Goal: Transaction & Acquisition: Purchase product/service

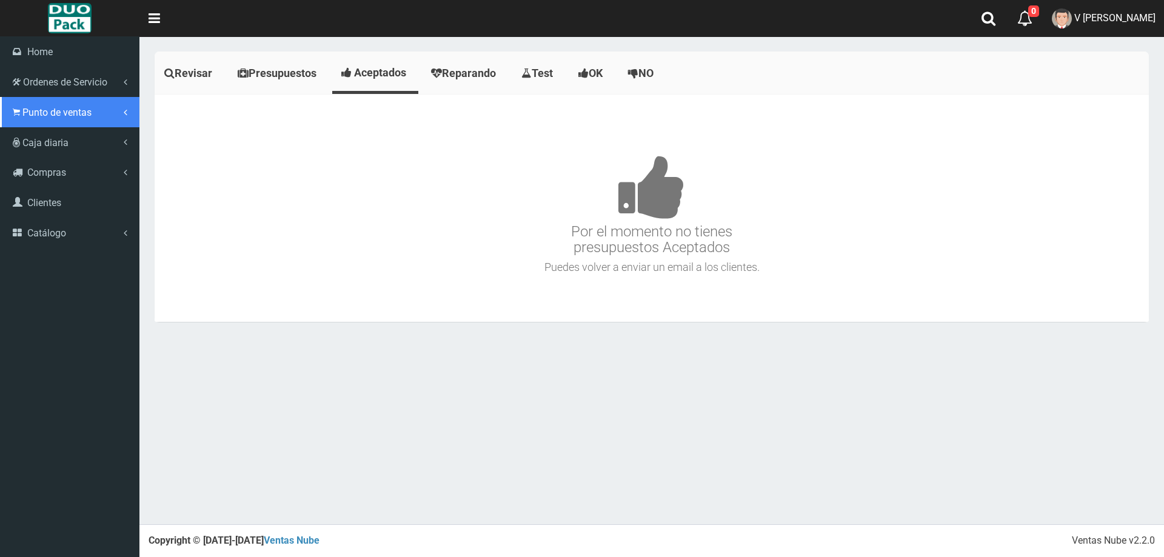
click at [45, 105] on link "Punto de ventas" at bounding box center [69, 112] width 139 height 30
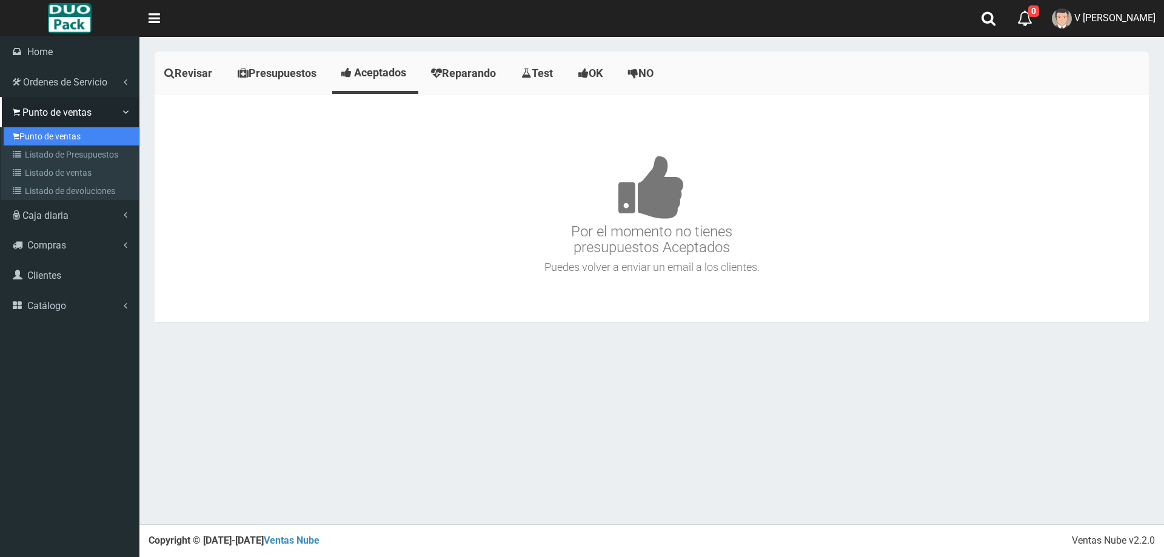
click at [55, 130] on link "Punto de ventas" at bounding box center [71, 136] width 135 height 18
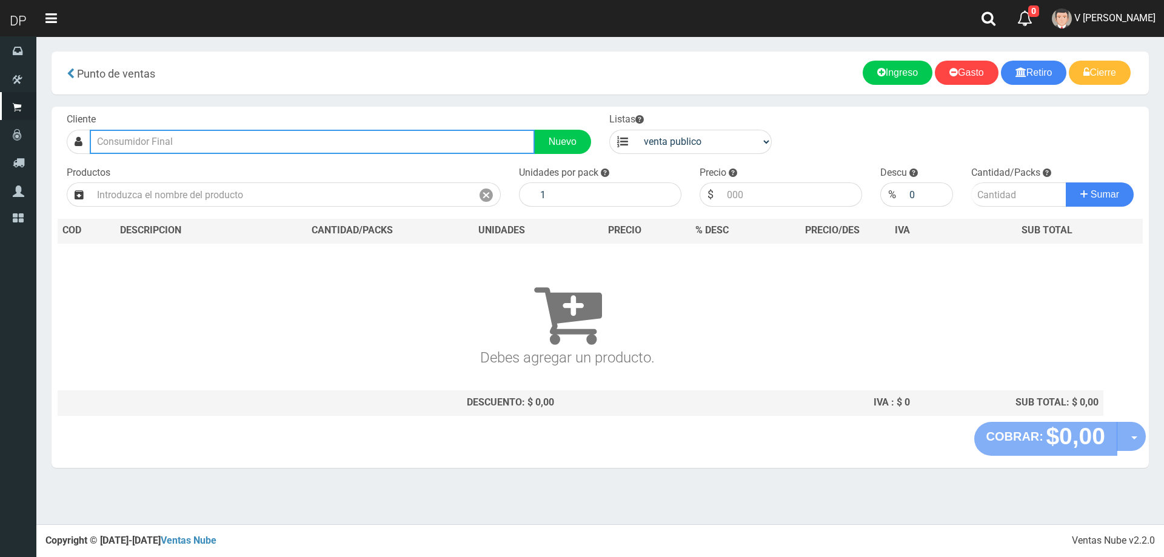
click at [284, 147] on input "text" at bounding box center [312, 142] width 445 height 24
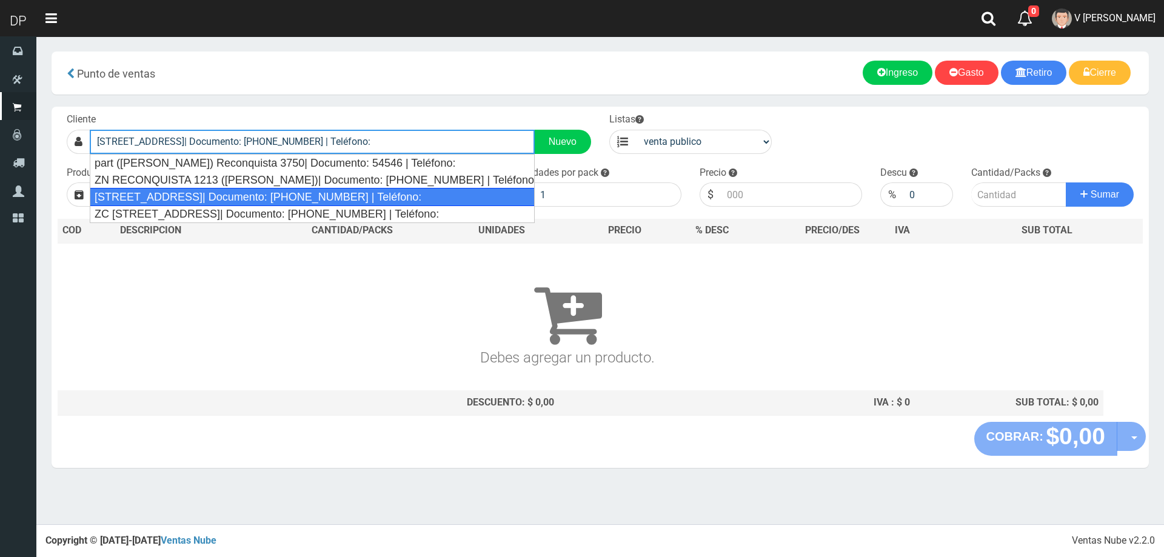
type input "Reconquista 909 (Ciudadela)| Documento: 2312301 | Teléfono:"
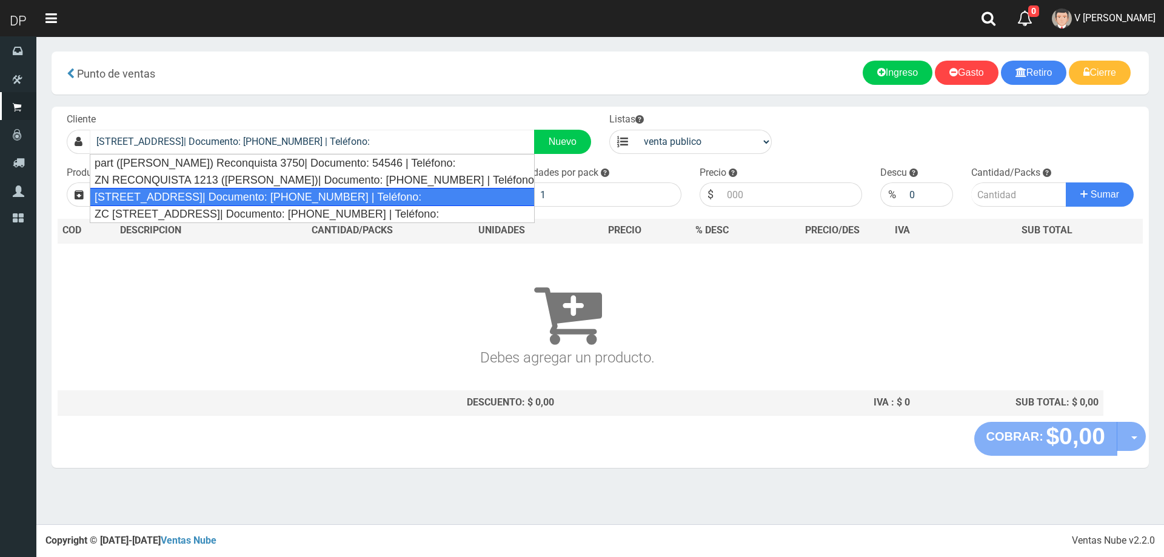
select select "2"
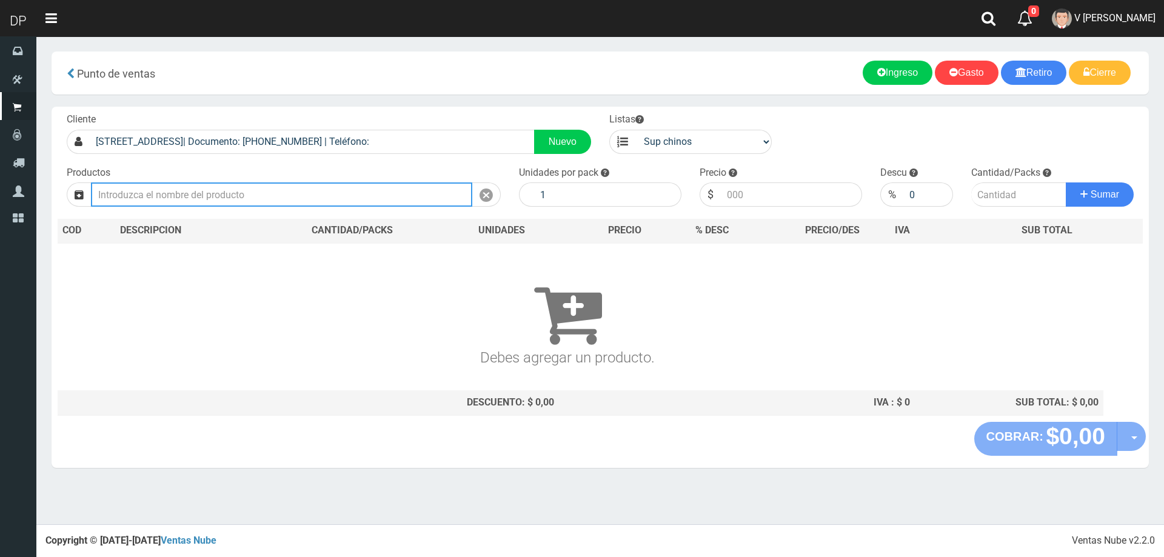
click at [258, 191] on input "text" at bounding box center [281, 194] width 381 height 24
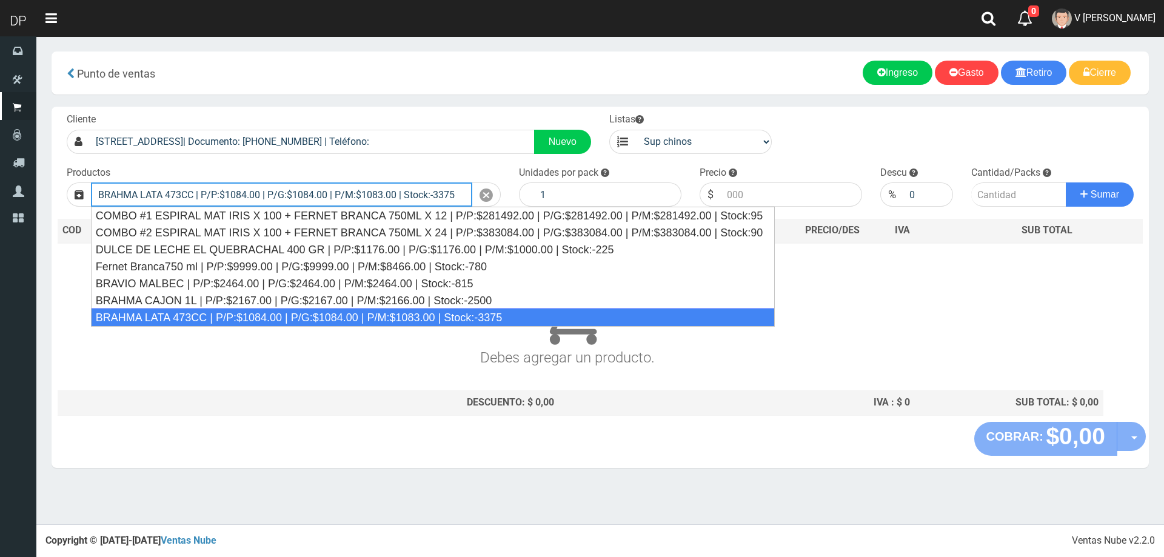
type input "BRAHMA LATA 473CC | P/P:$1084.00 | P/G:$1084.00 | P/M:$1083.00 | Stock:-3375"
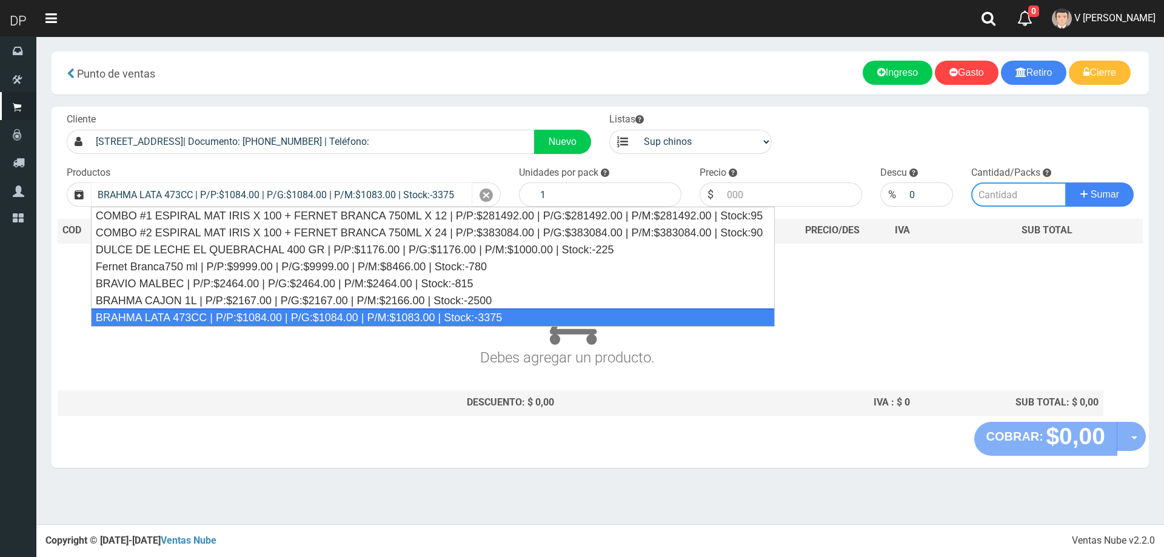
type input "24"
type input "1084.00"
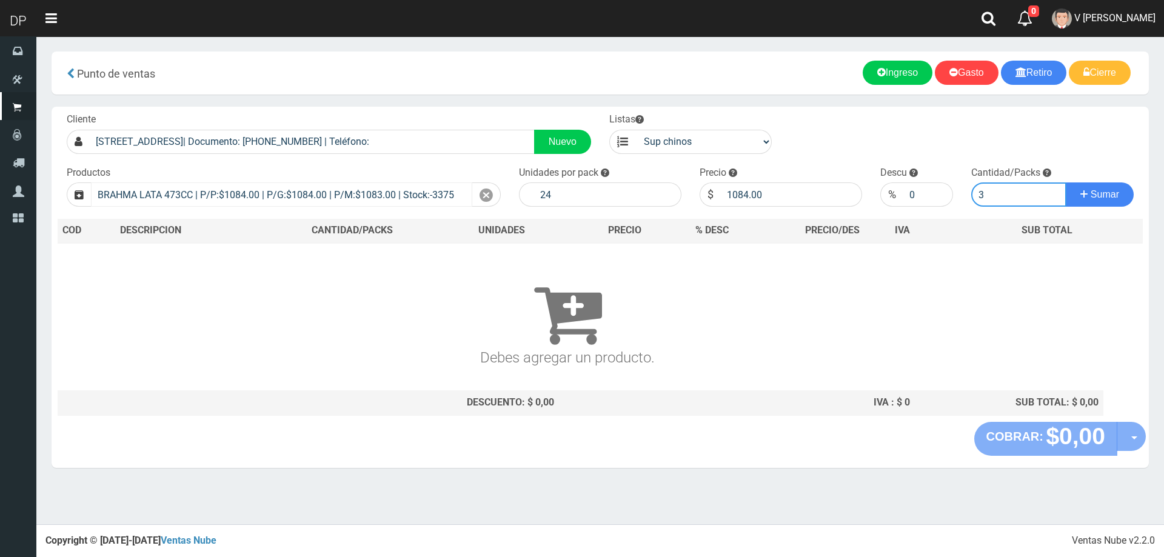
type input "3"
click at [1065, 182] on button "Sumar" at bounding box center [1099, 194] width 68 height 24
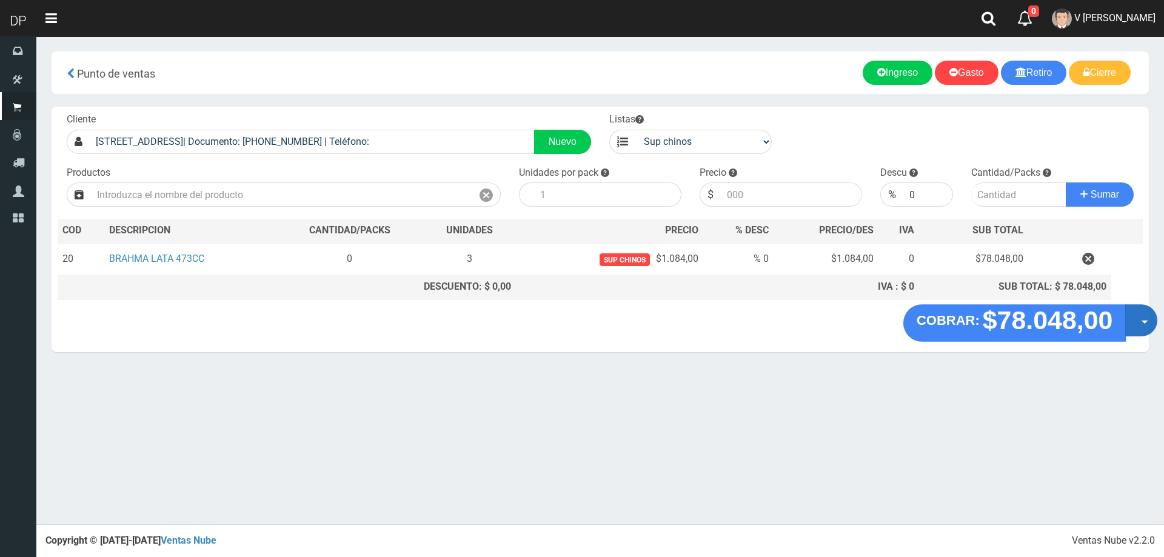
click at [1133, 325] on button "Opciones" at bounding box center [1141, 320] width 32 height 32
click at [1093, 324] on link "Hacer Devolucion" at bounding box center [1102, 324] width 108 height 28
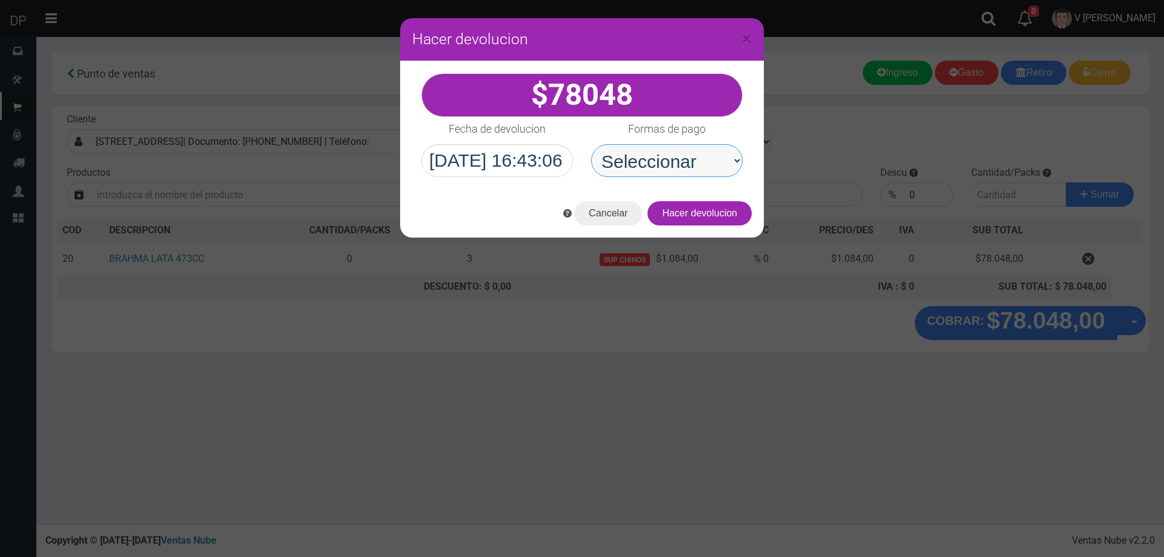
drag, startPoint x: 661, startPoint y: 164, endPoint x: 668, endPoint y: 174, distance: 12.1
click at [661, 164] on select "Seleccionar Efectivo Tarjeta de Crédito Depósito Débito" at bounding box center [666, 160] width 151 height 33
select select "Efectivo"
click at [591, 144] on select "Seleccionar Efectivo Tarjeta de Crédito Depósito Débito" at bounding box center [666, 160] width 151 height 33
click at [713, 213] on button "Hacer devolucion" at bounding box center [699, 213] width 104 height 24
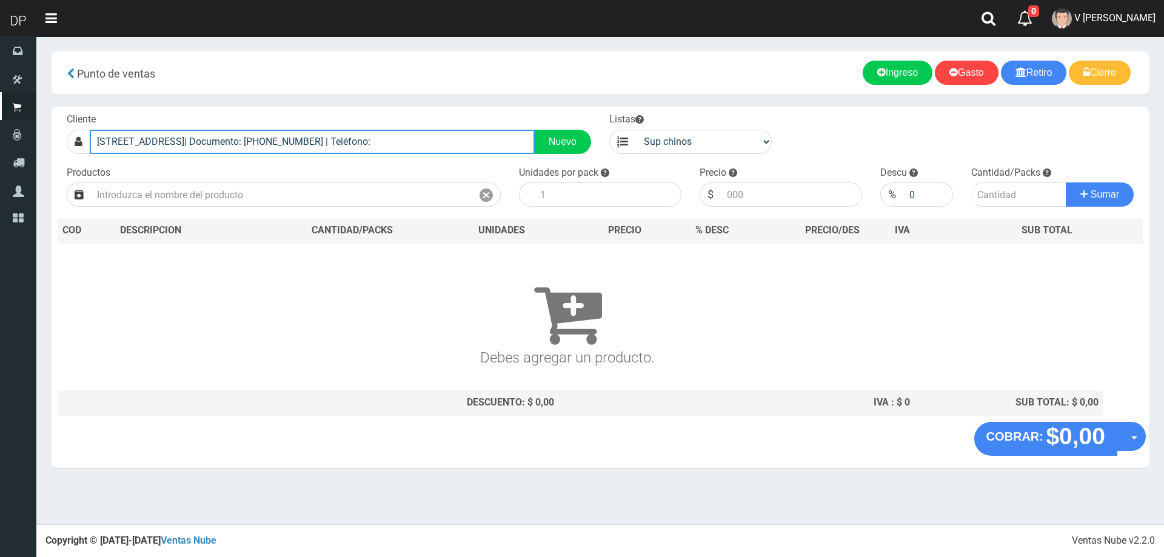
click at [381, 144] on input "Reconquista 909 (Ciudadela)| Documento: 2312301 | Teléfono:" at bounding box center [312, 142] width 445 height 24
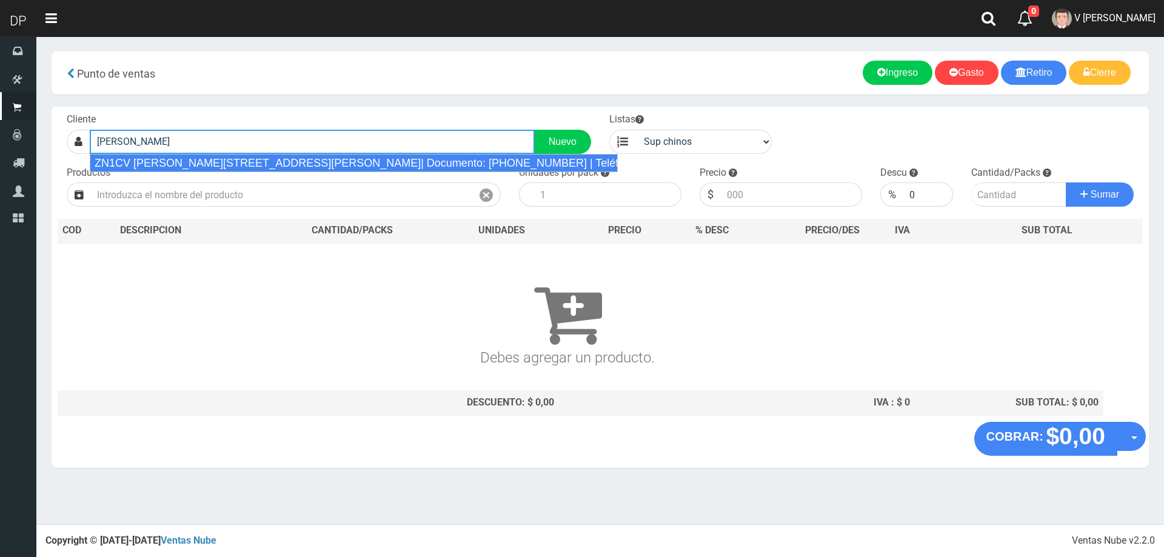
click at [338, 159] on div "ZN1CV FRAY CAYETANO RODRIGUEZ 2634(JOSE INGENIERO)| Documento: 14141151515 | Te…" at bounding box center [354, 163] width 528 height 18
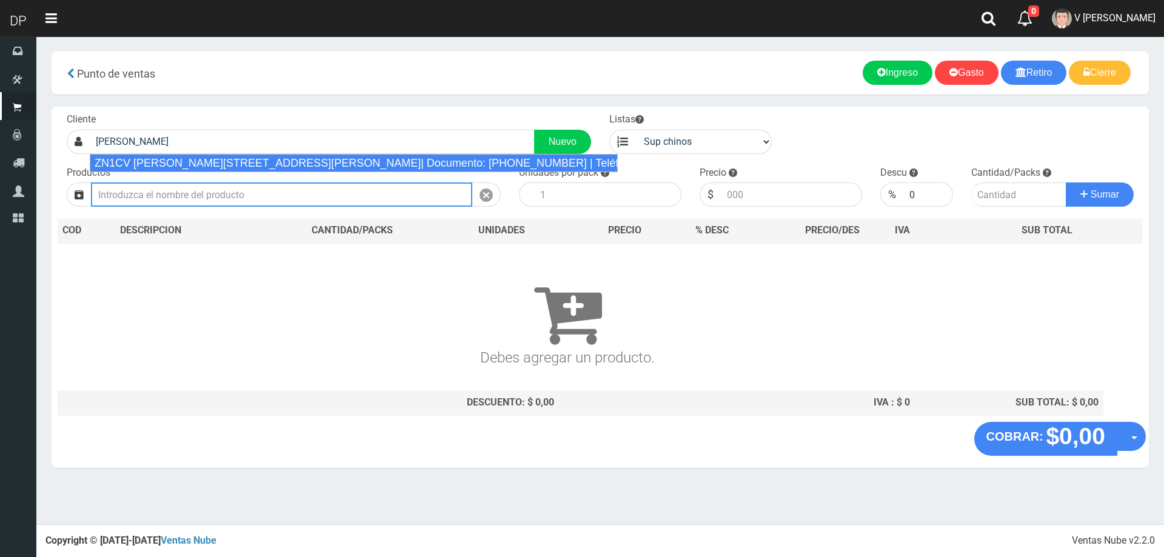
type input "ZN1CV FRAY CAYETANO RODRIGUEZ 2634(JOSE INGENIERO)| Documento: 14141151515 | Te…"
select select "1"
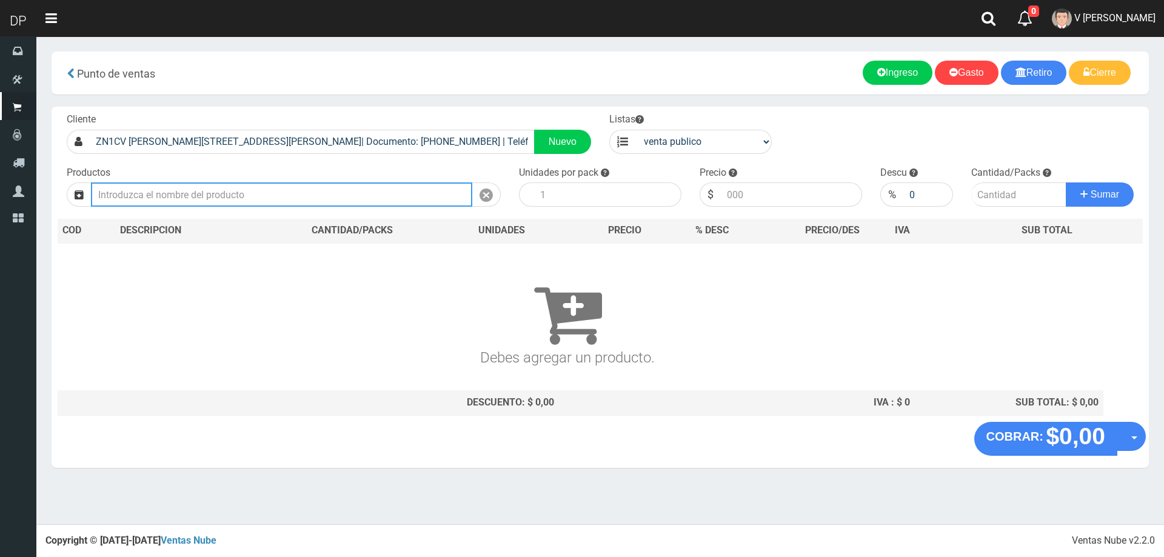
click at [297, 195] on input "text" at bounding box center [281, 194] width 381 height 24
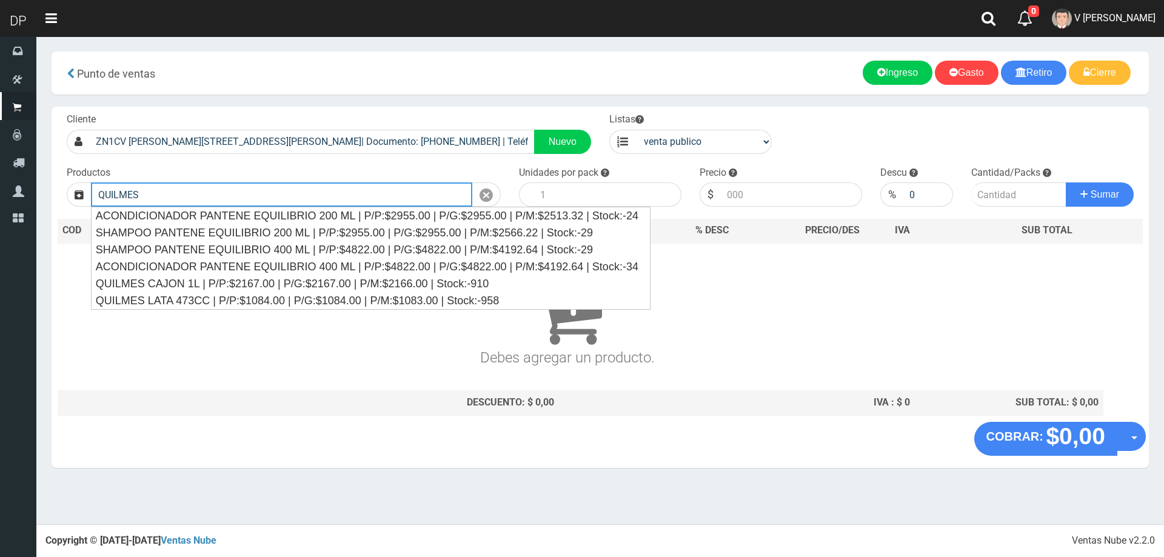
type input "QUILMES"
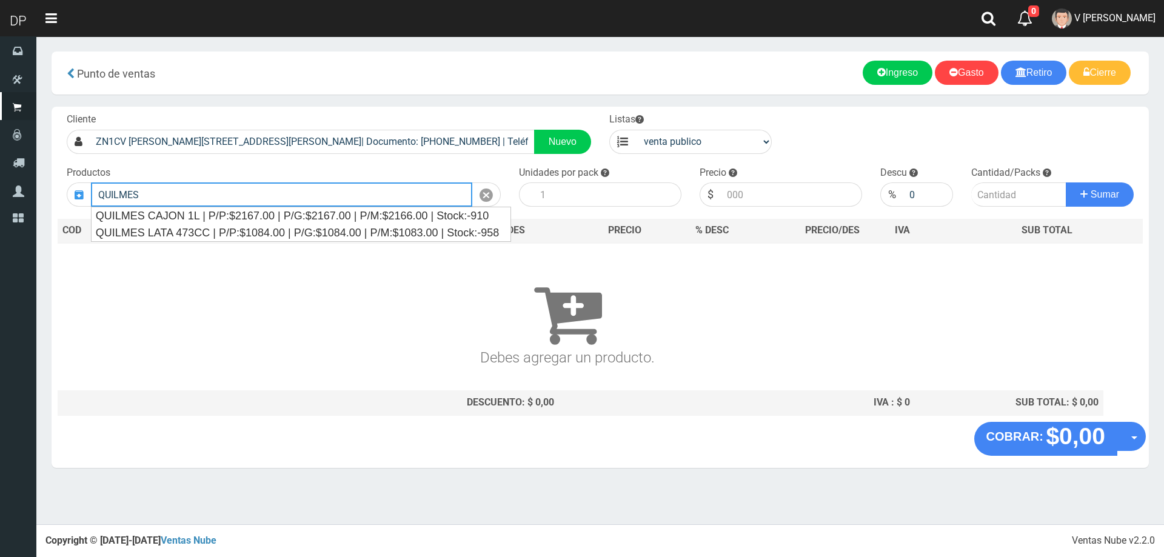
drag, startPoint x: 281, startPoint y: 202, endPoint x: 84, endPoint y: 199, distance: 196.4
click at [85, 199] on div "QUILMES" at bounding box center [284, 194] width 434 height 24
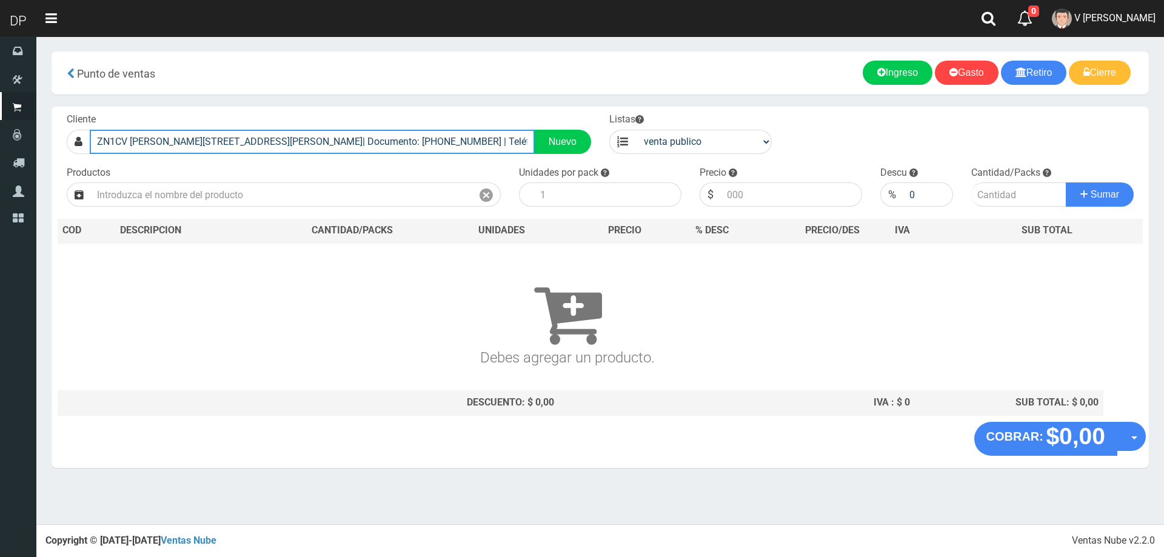
click at [504, 145] on input "ZN1CV FRAY CAYETANO RODRIGUEZ 2634(JOSE INGENIERO)| Documento: 14141151515 | Te…" at bounding box center [312, 142] width 445 height 24
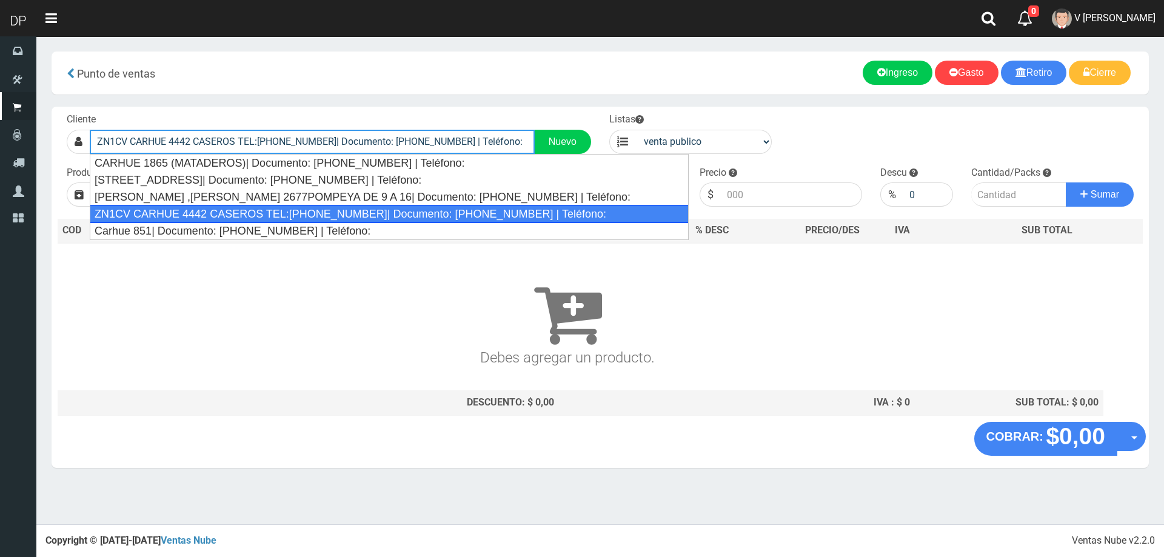
type input "ZN1CV CARHUE 4442 CASEROS TEL:1123227608| Documento: 12346543215 | Teléfono:"
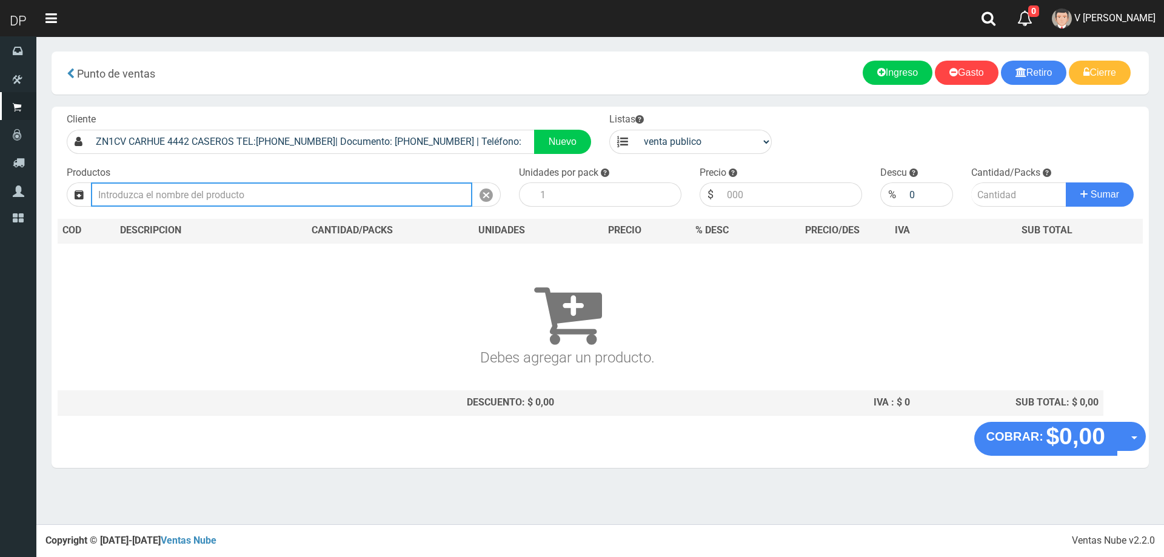
click at [213, 191] on input "text" at bounding box center [281, 194] width 381 height 24
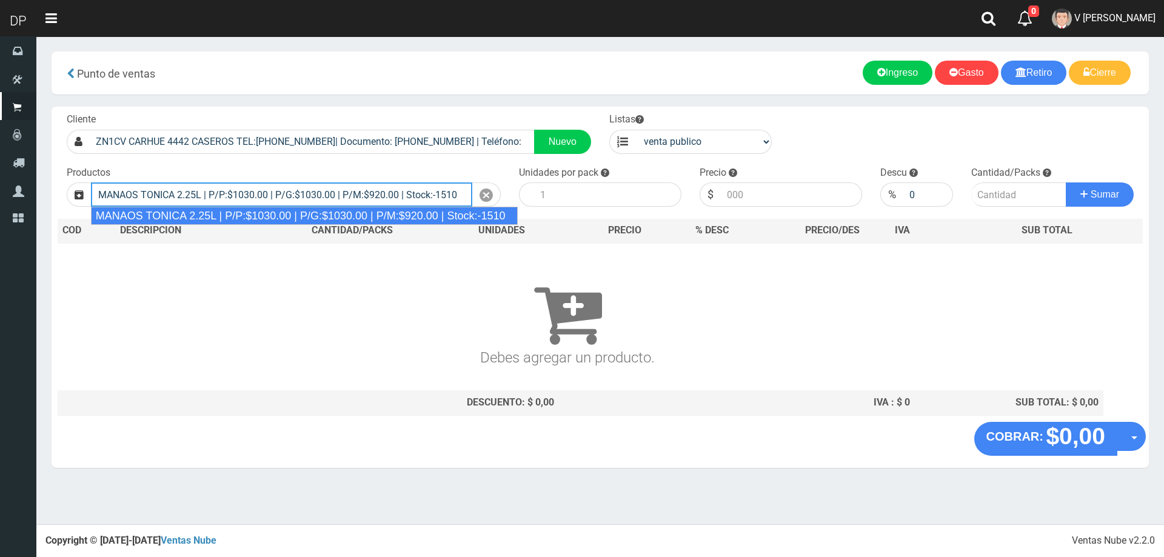
type input "MANAOS TONICA 2.25L | P/P:$1030.00 | P/G:$1030.00 | P/M:$920.00 | Stock:-1510"
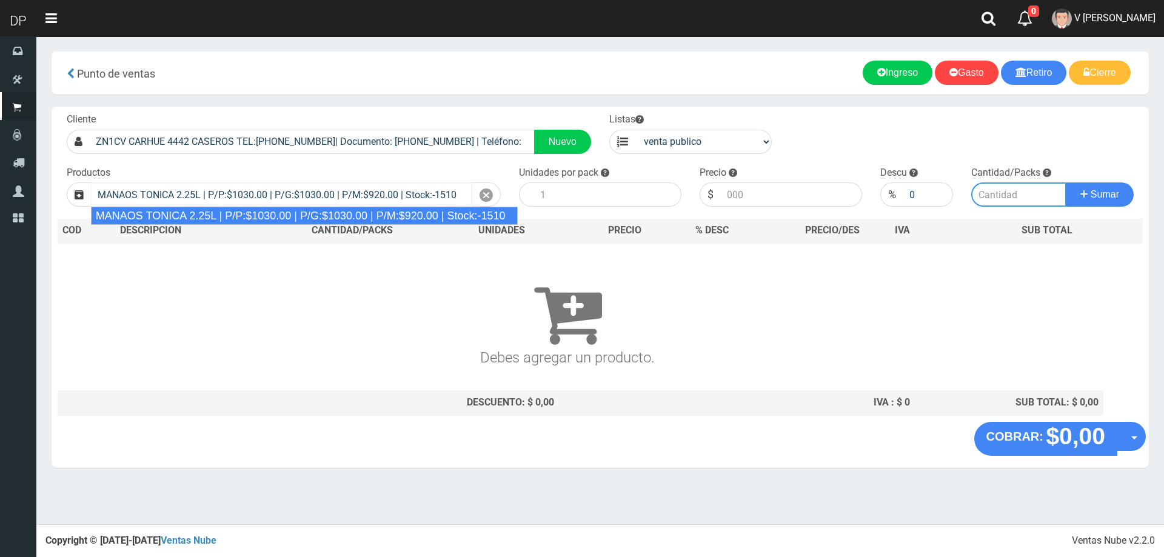
type input "6"
type input "1030.00"
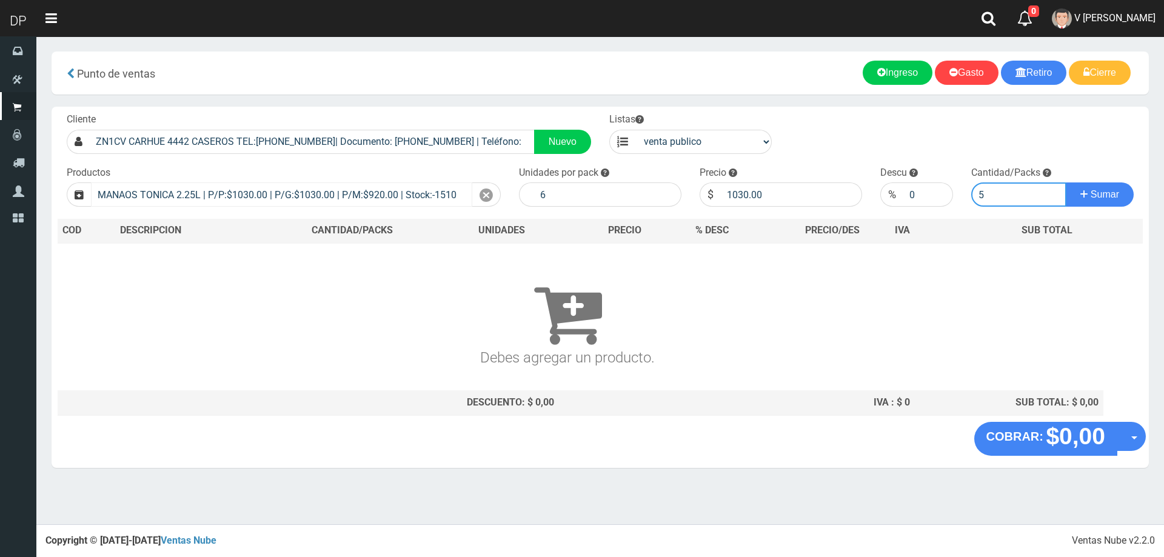
type input "5"
click at [1065, 182] on button "Sumar" at bounding box center [1099, 194] width 68 height 24
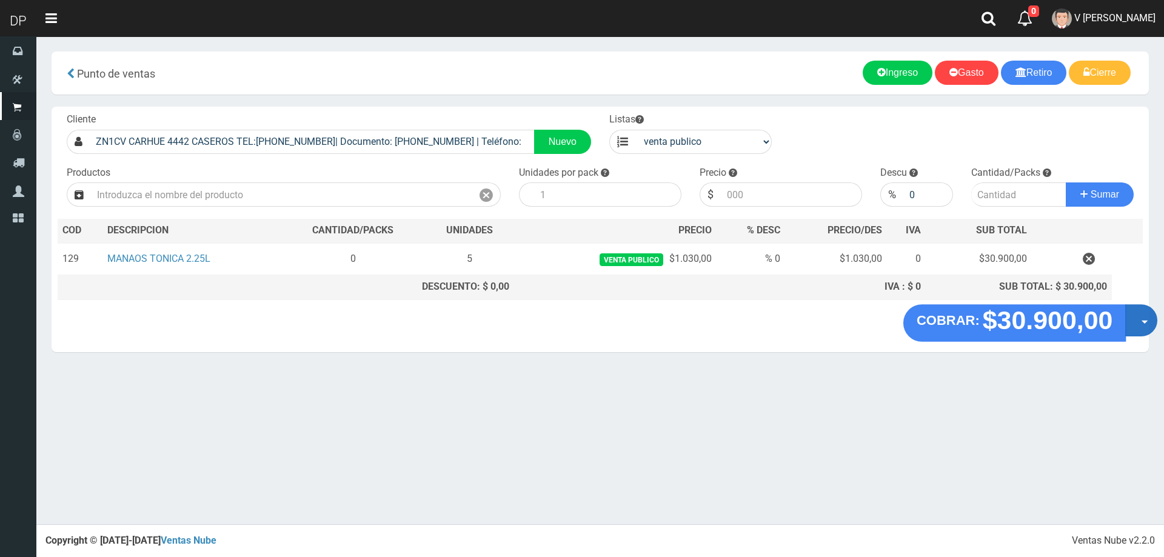
click at [1130, 327] on button "Opciones" at bounding box center [1141, 320] width 32 height 32
click at [1109, 336] on link "Hacer Devolucion" at bounding box center [1102, 324] width 108 height 28
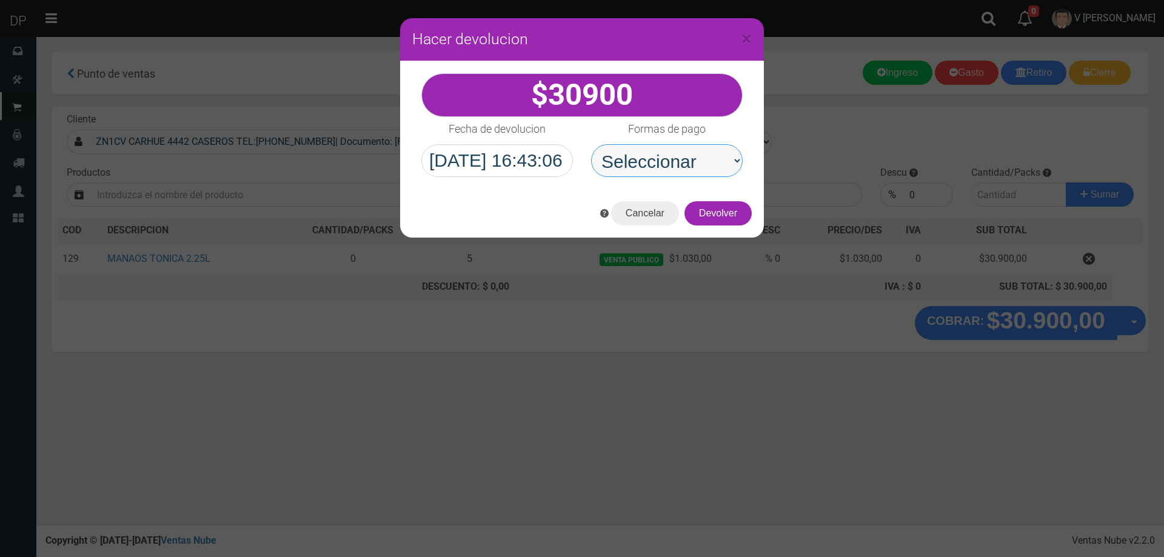
drag, startPoint x: 710, startPoint y: 154, endPoint x: 706, endPoint y: 176, distance: 22.8
click at [710, 154] on select "Seleccionar Efectivo Tarjeta de Crédito Depósito Débito" at bounding box center [666, 160] width 151 height 33
select select "Efectivo"
click at [591, 144] on select "Seleccionar Efectivo Tarjeta de Crédito Depósito Débito" at bounding box center [666, 160] width 151 height 33
click at [719, 207] on button "Devolver" at bounding box center [717, 213] width 67 height 24
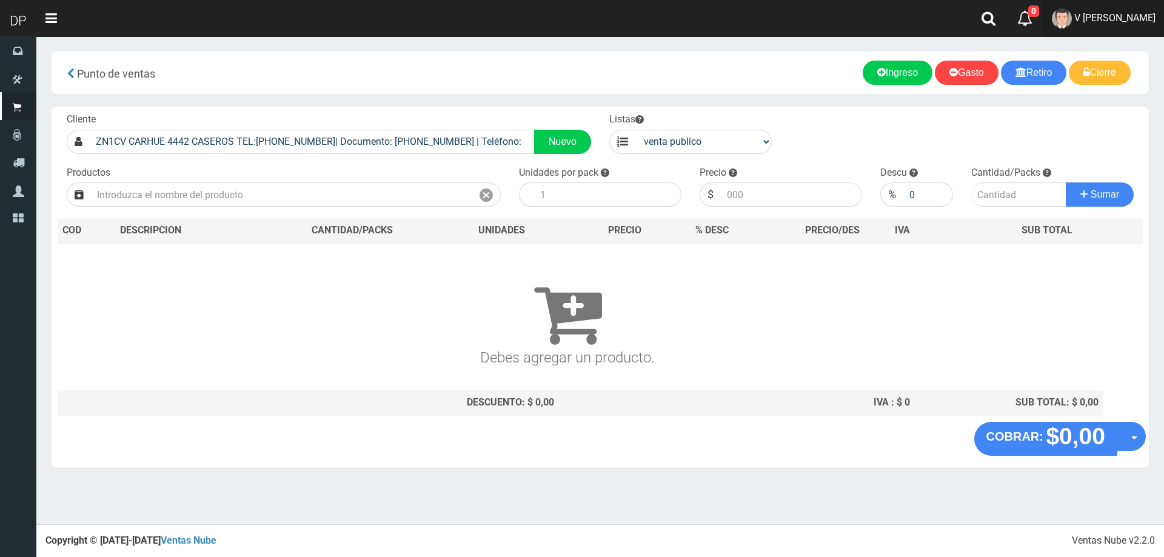
click at [1105, 21] on span "V [PERSON_NAME]" at bounding box center [1114, 18] width 81 height 12
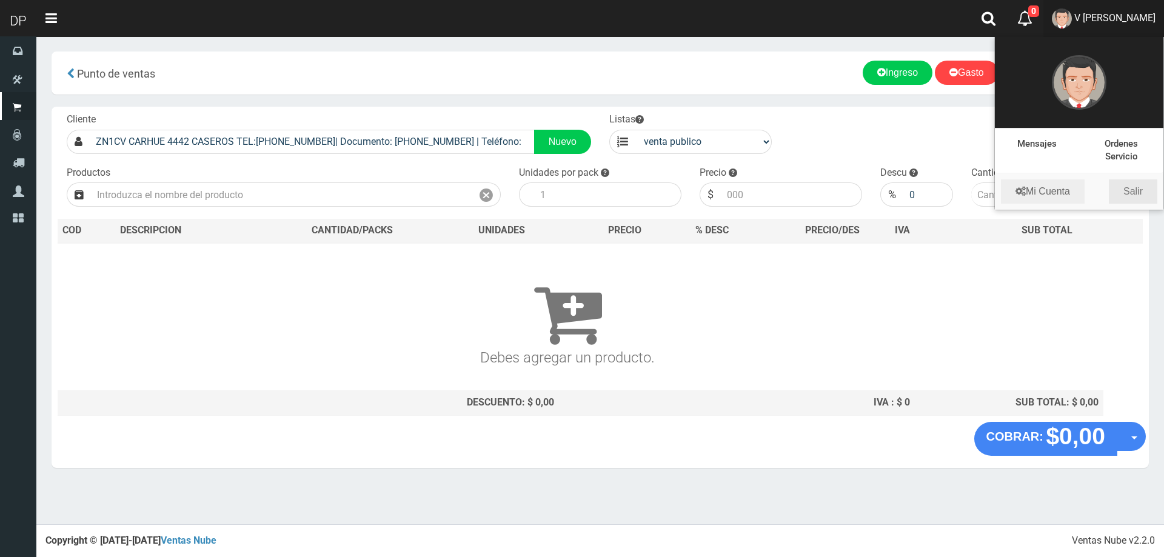
click at [1133, 195] on link "Salir" at bounding box center [1132, 191] width 48 height 24
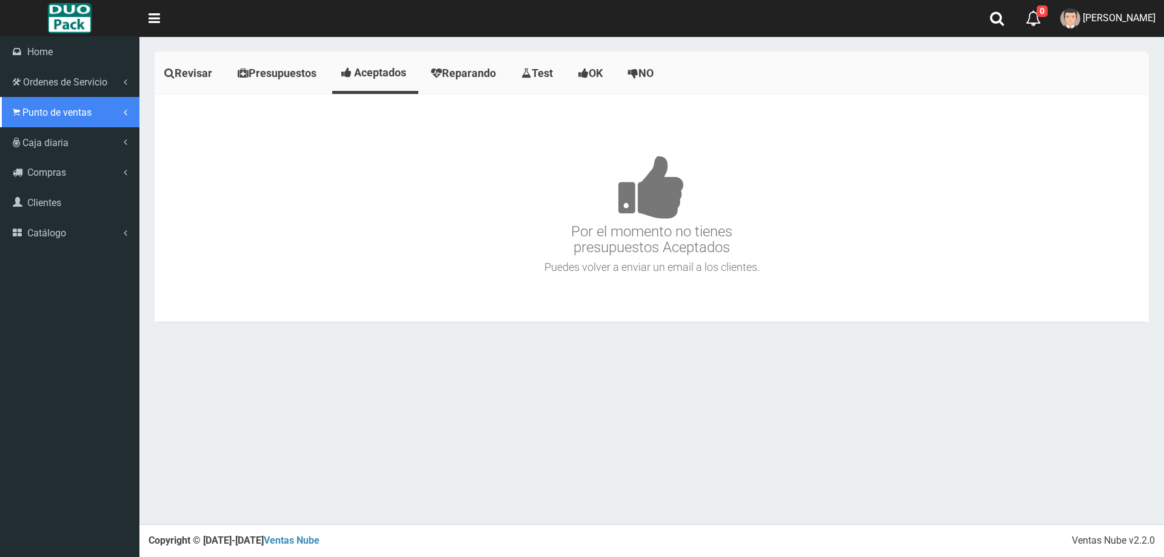
click at [21, 113] on link "Punto de ventas" at bounding box center [69, 112] width 139 height 30
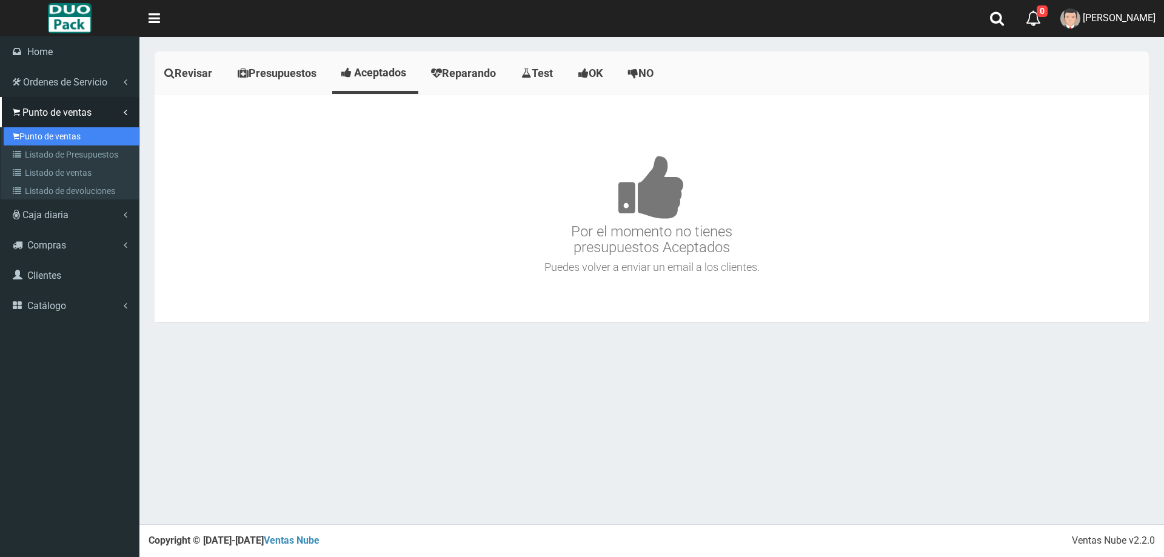
click at [70, 133] on link "Punto de ventas" at bounding box center [71, 136] width 135 height 18
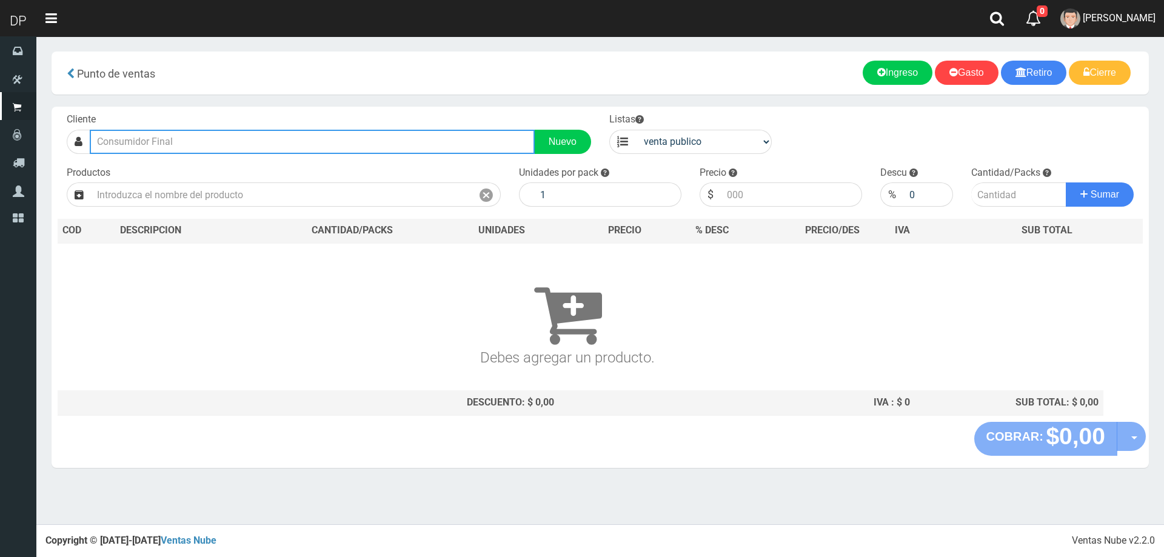
click at [201, 149] on input "text" at bounding box center [312, 142] width 445 height 24
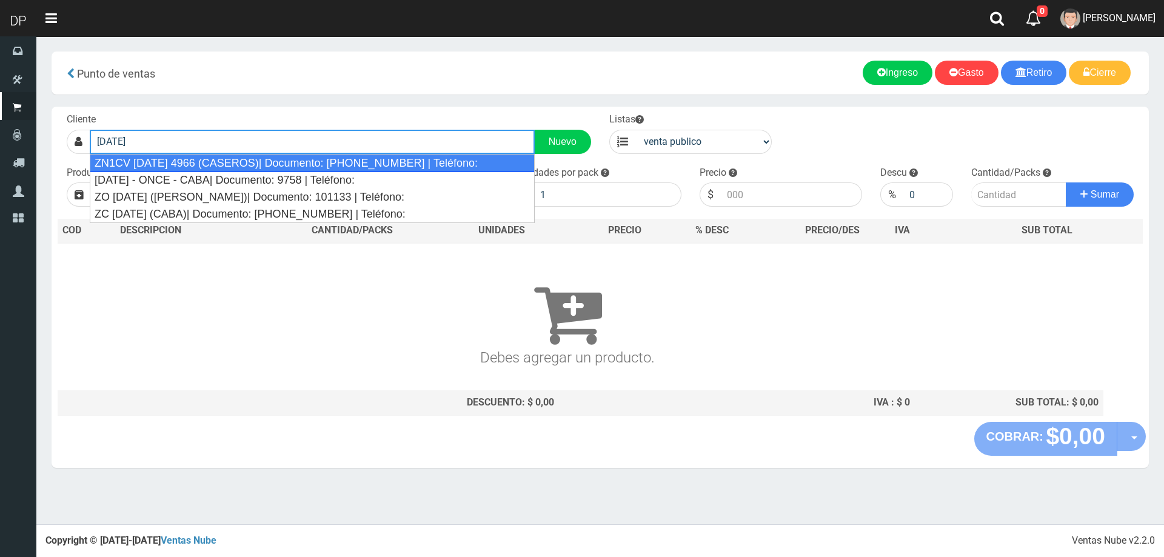
click at [264, 160] on div "ZN1CV 4 DE NOVIEMBRE 4966 (CASEROS)| Documento: 22845698 | Teléfono:" at bounding box center [312, 163] width 445 height 18
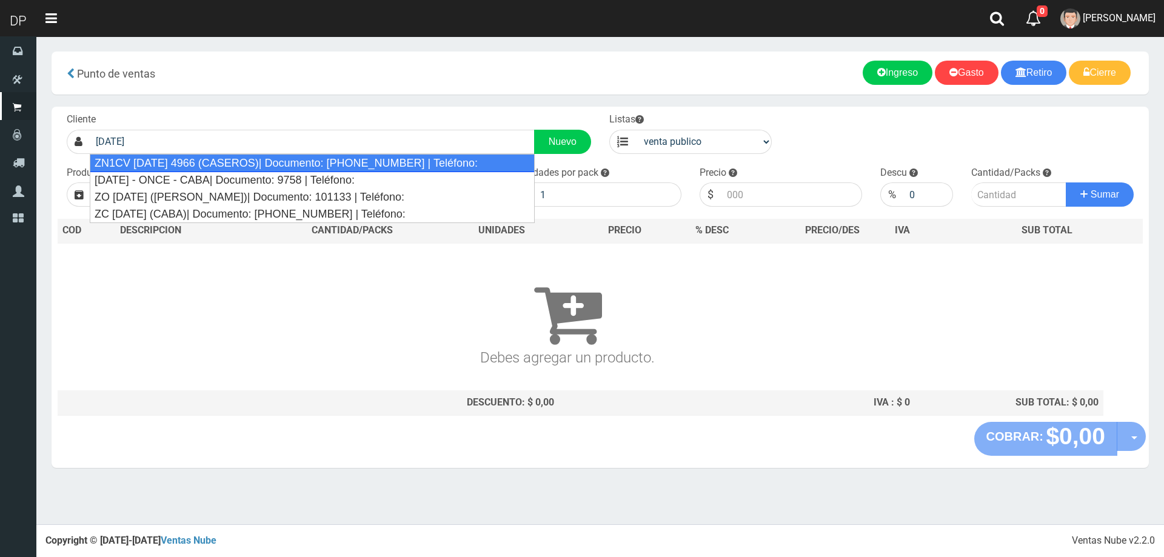
type input "ZN1CV 4 DE NOVIEMBRE 4966 (CASEROS)| Documento: 22845698 | Teléfono:"
select select "2"
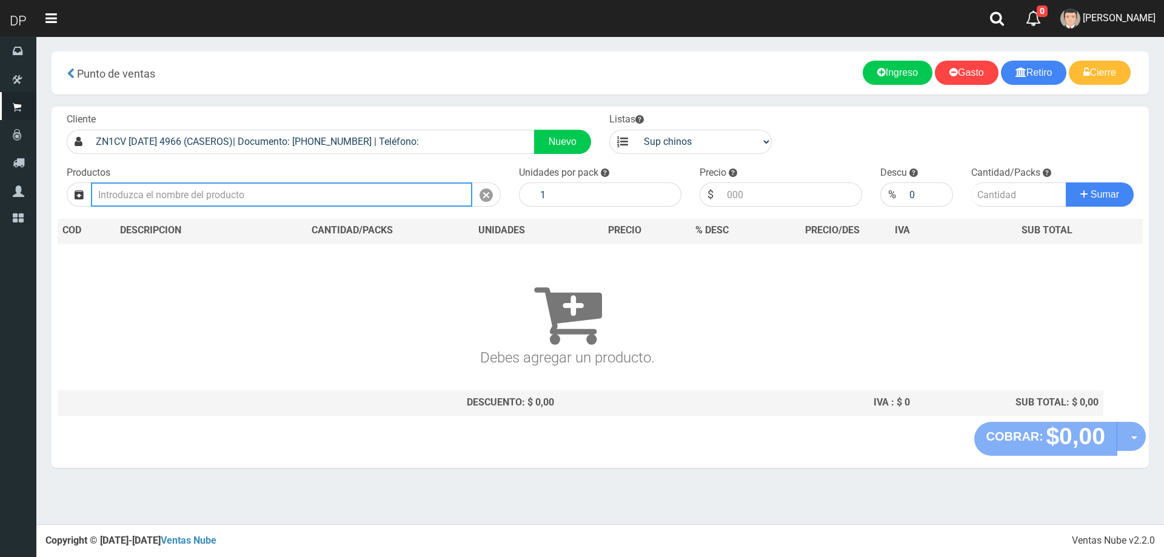
click at [307, 197] on input "text" at bounding box center [281, 194] width 381 height 24
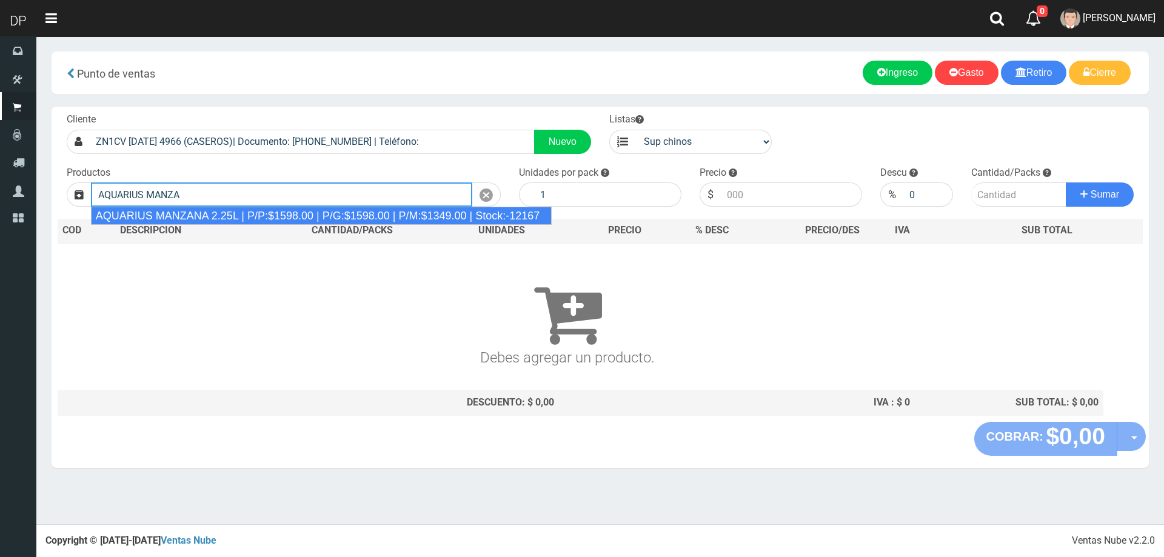
click at [281, 211] on div "AQUARIUS MANZANA 2.25L | P/P:$1598.00 | P/G:$1598.00 | P/M:$1349.00 | Stock:-12…" at bounding box center [321, 216] width 461 height 18
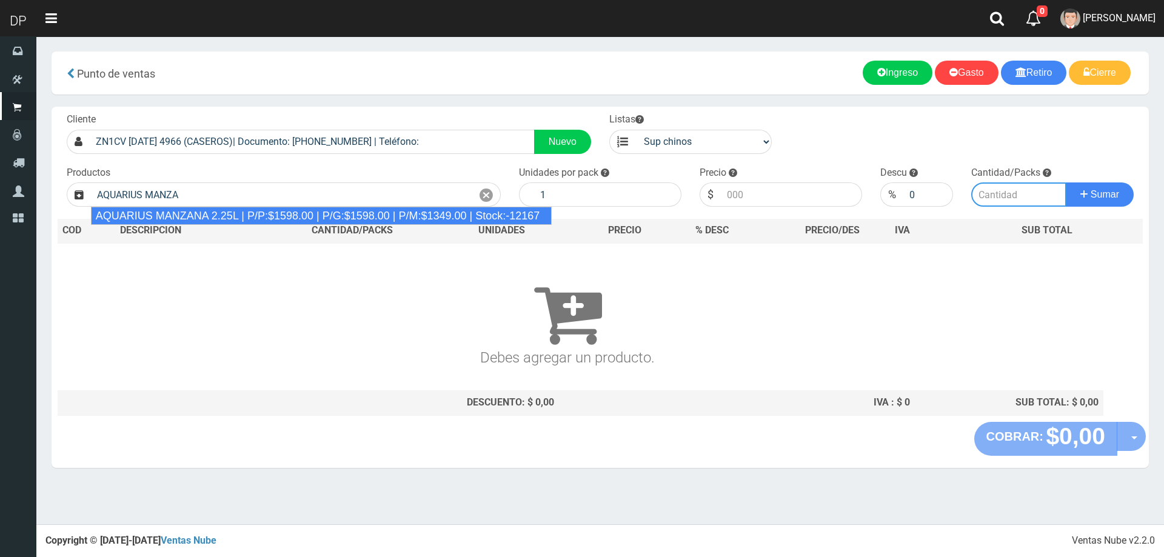
type input "AQUARIUS MANZANA 2.25L | P/P:$1598.00 | P/G:$1598.00 | P/M:$1349.00 | Stock:-12…"
type input "6"
type input "1598.00"
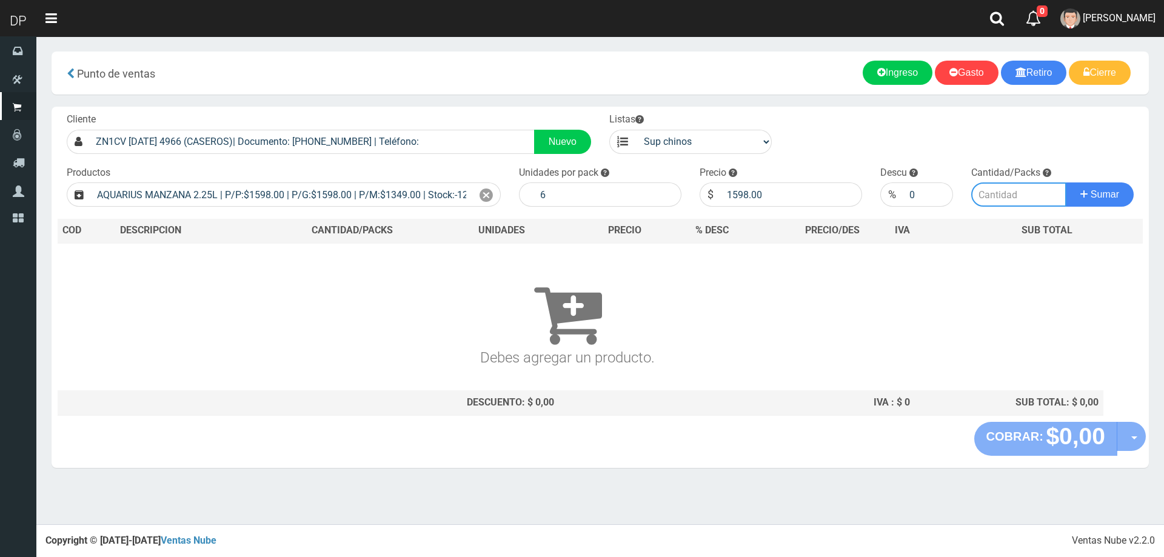
click at [1006, 195] on input "number" at bounding box center [1019, 194] width 96 height 24
type input "5"
click at [1065, 182] on button "Sumar" at bounding box center [1099, 194] width 68 height 24
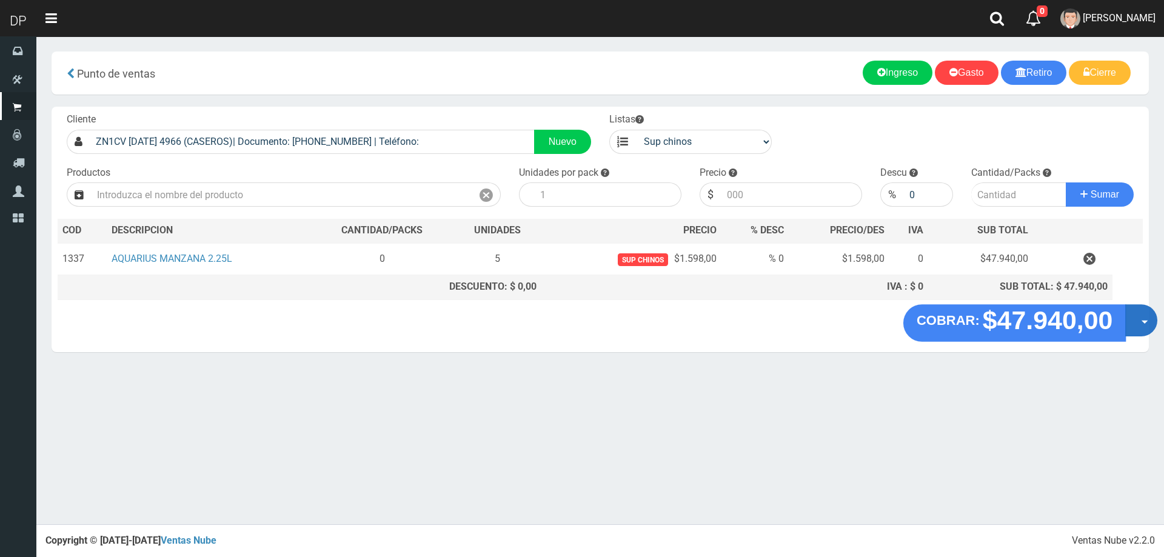
click at [1137, 324] on button "Opciones" at bounding box center [1141, 320] width 32 height 32
click at [1122, 330] on link "Hacer Devolucion" at bounding box center [1102, 324] width 108 height 28
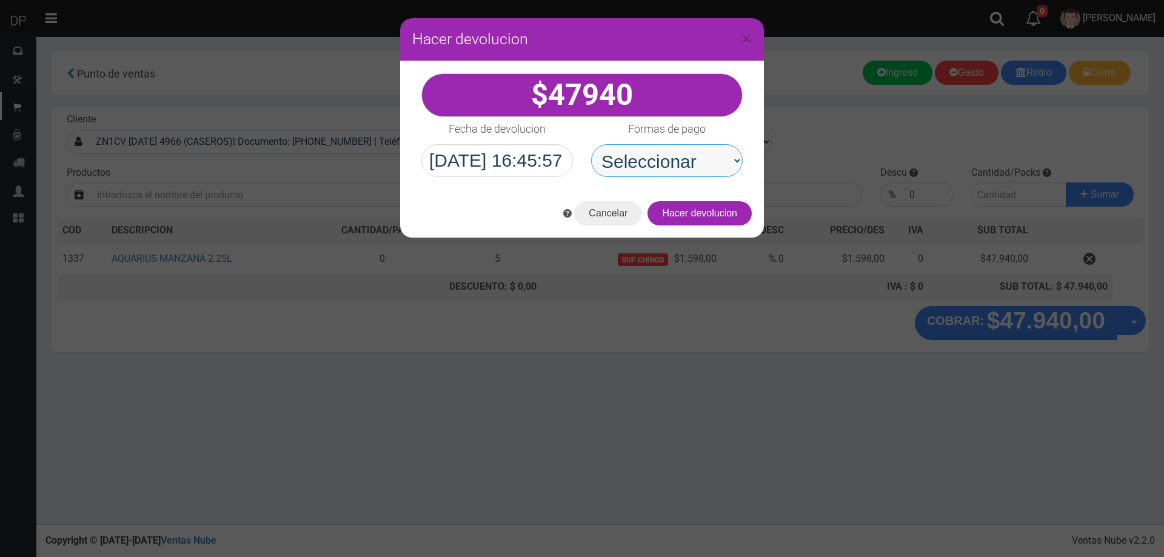
click at [685, 170] on select "Seleccionar Efectivo Tarjeta de Crédito Depósito Débito" at bounding box center [666, 160] width 151 height 33
select select "Efectivo"
click at [591, 144] on select "Seleccionar Efectivo Tarjeta de Crédito Depósito Débito" at bounding box center [666, 160] width 151 height 33
click at [707, 211] on button "Hacer devolucion" at bounding box center [699, 213] width 104 height 24
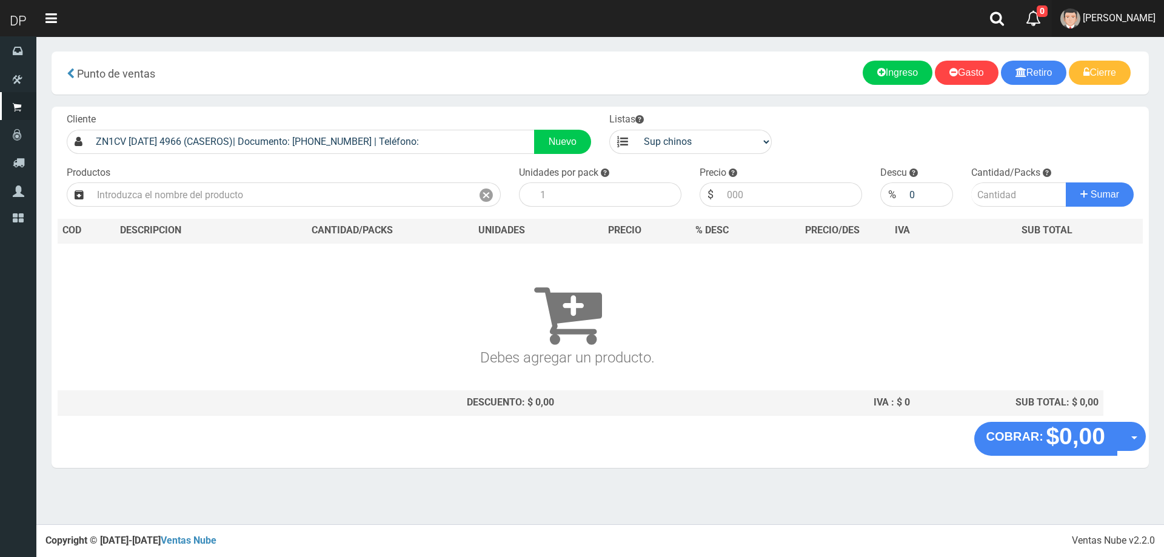
click at [1134, 15] on span "[PERSON_NAME]" at bounding box center [1118, 18] width 73 height 12
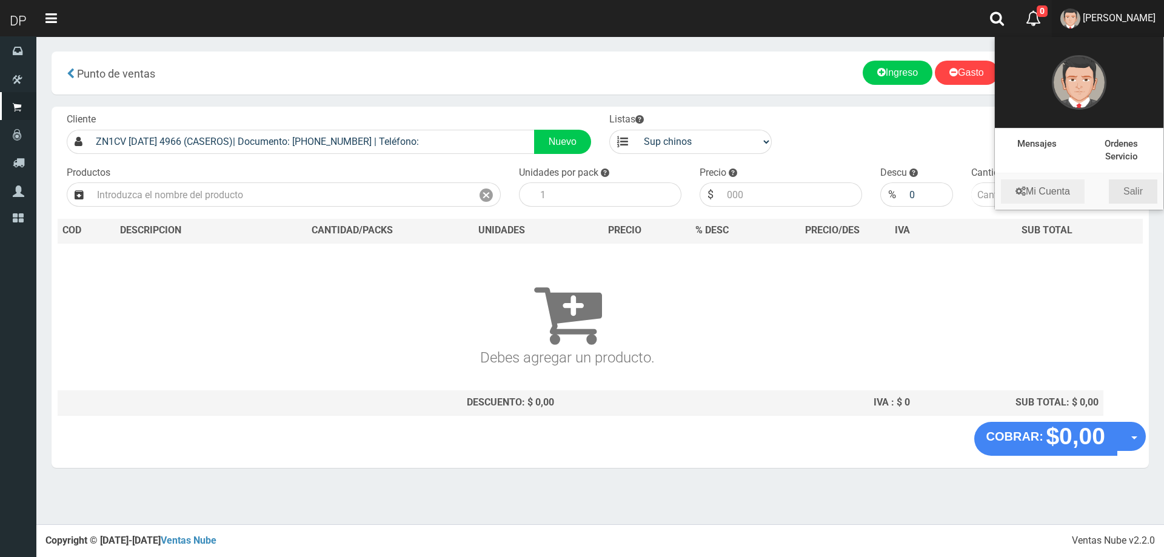
click at [1141, 193] on link "Salir" at bounding box center [1132, 191] width 48 height 24
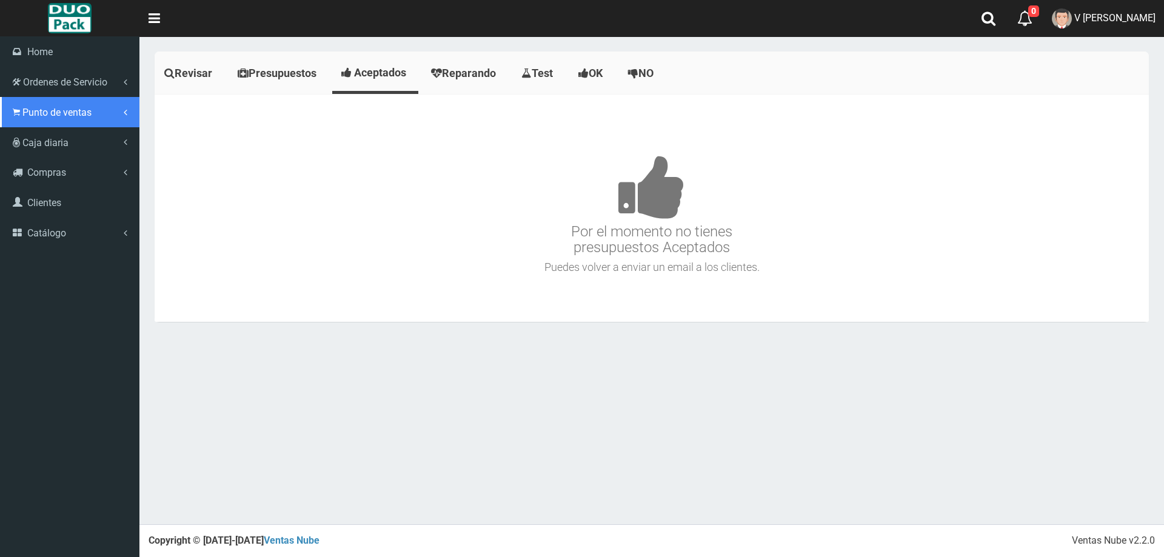
click at [59, 116] on span "Punto de ventas" at bounding box center [56, 113] width 69 height 12
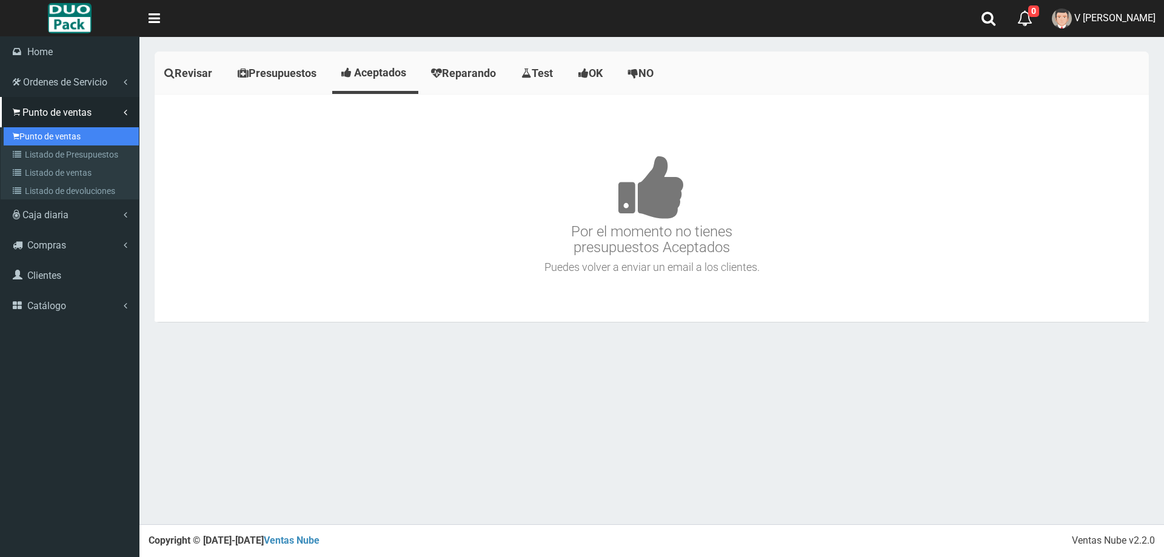
click at [70, 136] on link "Punto de ventas" at bounding box center [71, 136] width 135 height 18
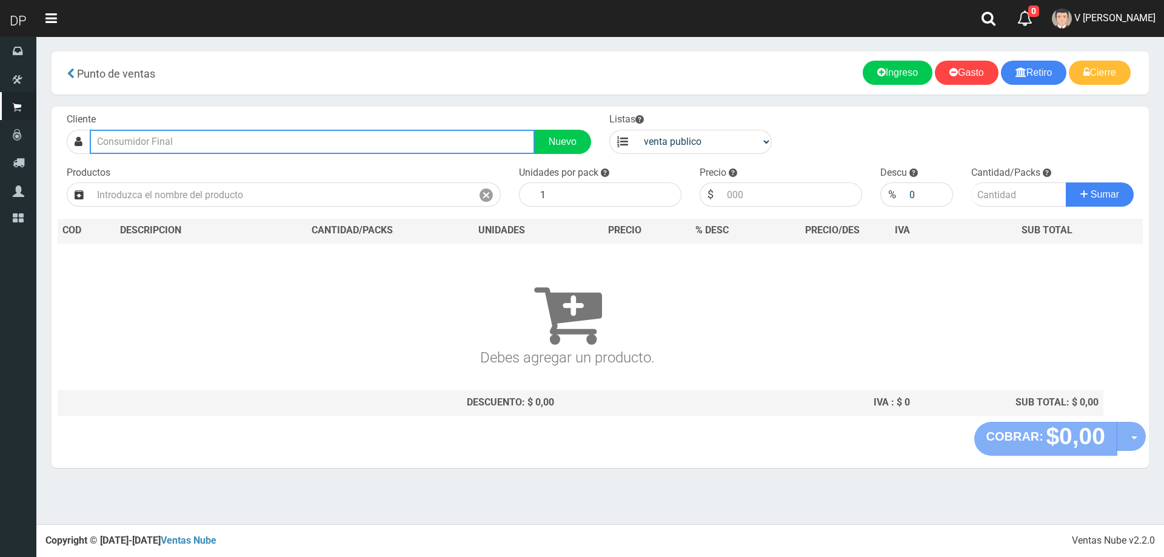
click at [366, 140] on input "text" at bounding box center [312, 142] width 445 height 24
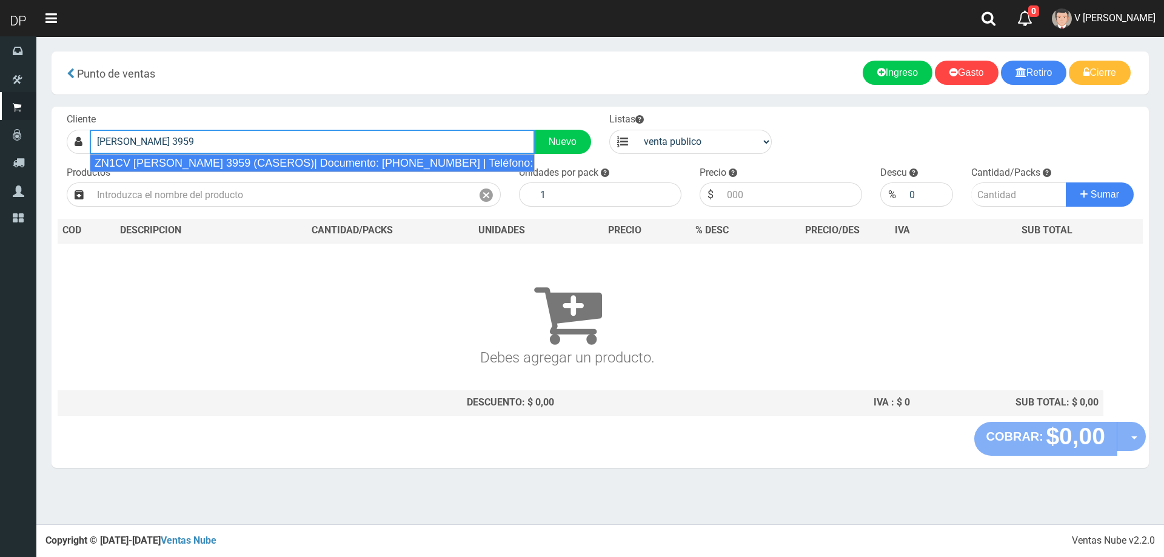
click at [302, 159] on div "ZN1CV [PERSON_NAME] 3959 (CASEROS)| Documento: [PHONE_NUMBER] | Teléfono:" at bounding box center [312, 163] width 445 height 18
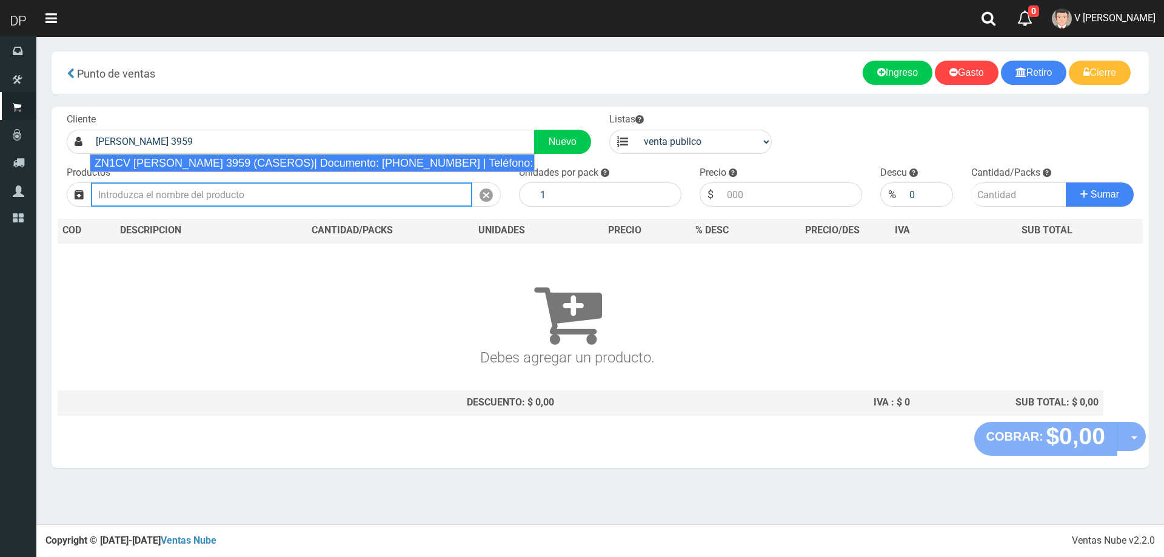
type input "ZN1CV [PERSON_NAME] 3959 (CASEROS)| Documento: [PHONE_NUMBER] | Teléfono:"
select select "2"
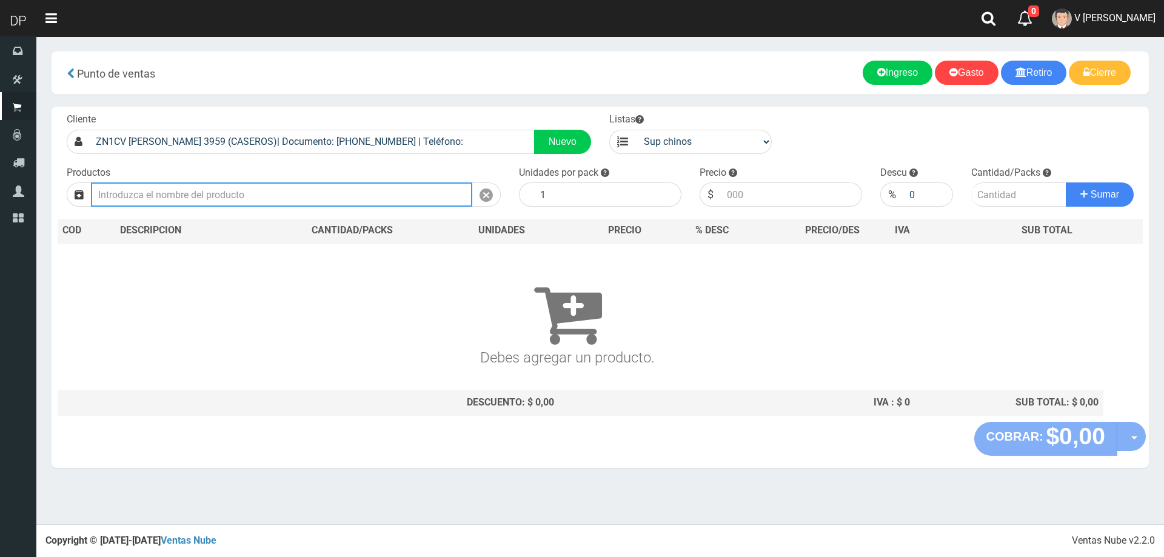
click at [257, 198] on input "text" at bounding box center [281, 194] width 381 height 24
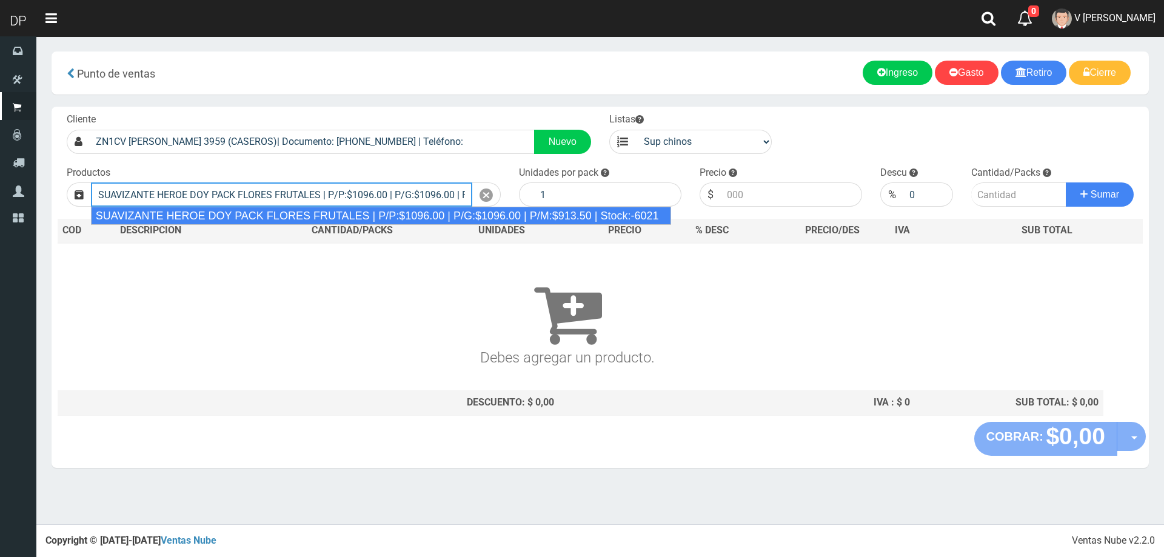
type input "SUAVIZANTE HEROE DOY PACK FLORES FRUTALES | P/P:$1096.00 | P/G:$1096.00 | P/M:$…"
type input "12"
type input "1096.00"
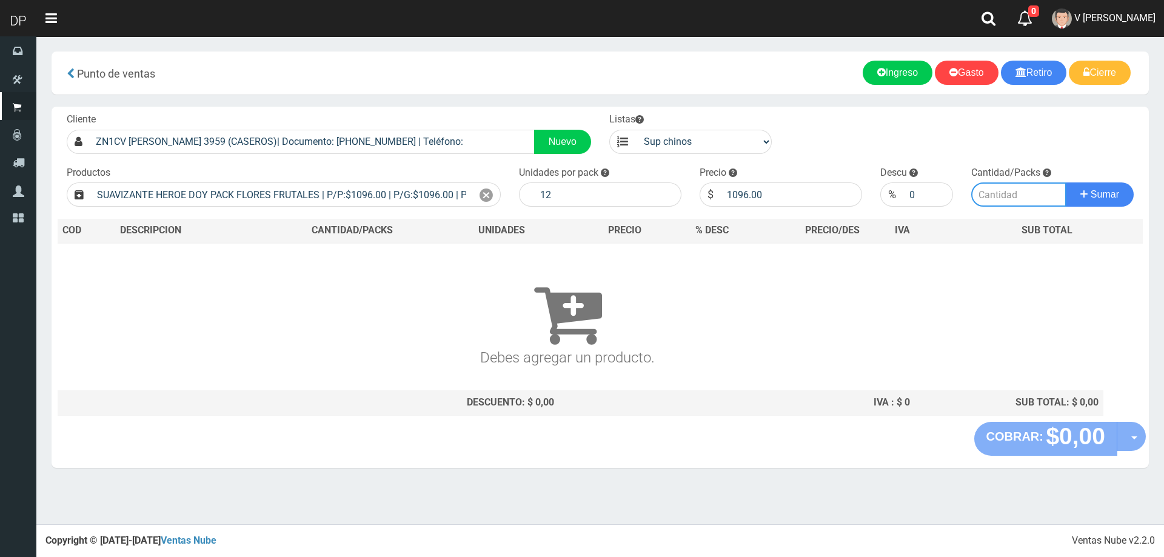
click at [1044, 191] on input "number" at bounding box center [1019, 194] width 96 height 24
type input "1"
click at [1065, 182] on button "Sumar" at bounding box center [1099, 194] width 68 height 24
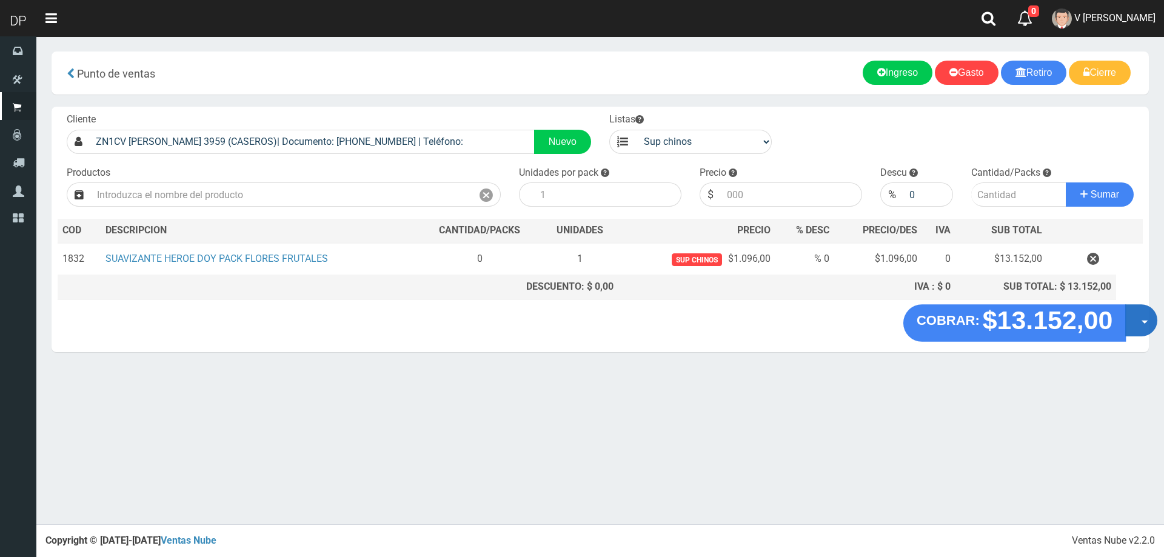
click at [1140, 326] on button "Opciones" at bounding box center [1141, 320] width 32 height 32
click at [1116, 332] on link "Hacer Devolucion" at bounding box center [1102, 324] width 108 height 28
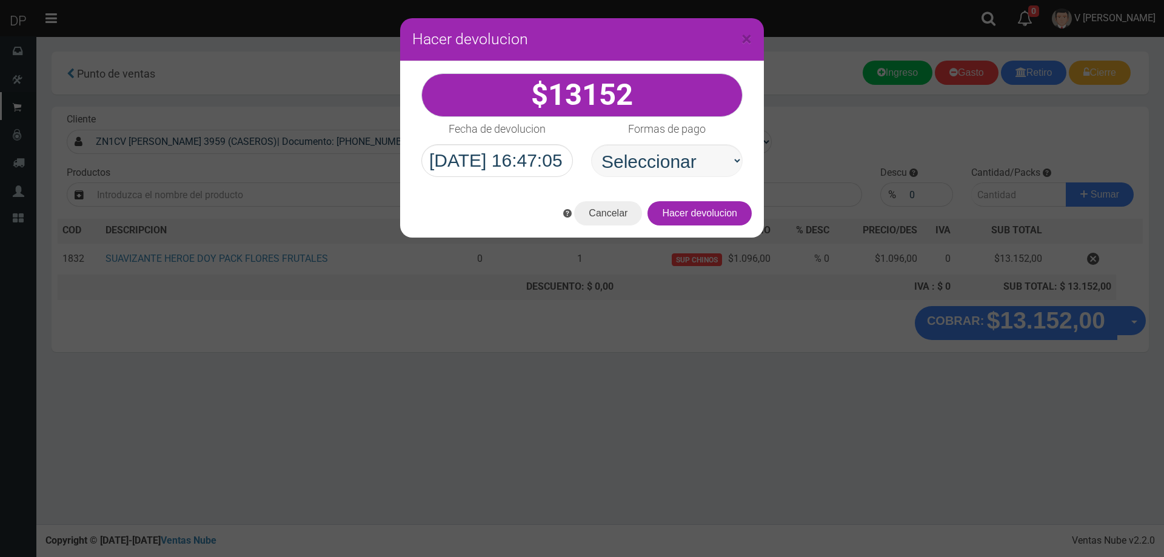
select select "Efectivo"
click at [591, 144] on select "Seleccionar Efectivo Tarjeta de Crédito Depósito Débito" at bounding box center [666, 160] width 151 height 33
click at [716, 225] on div "Cancelar Hacer devolucion" at bounding box center [582, 213] width 364 height 48
click at [699, 209] on button "Hacer devolucion" at bounding box center [699, 213] width 104 height 24
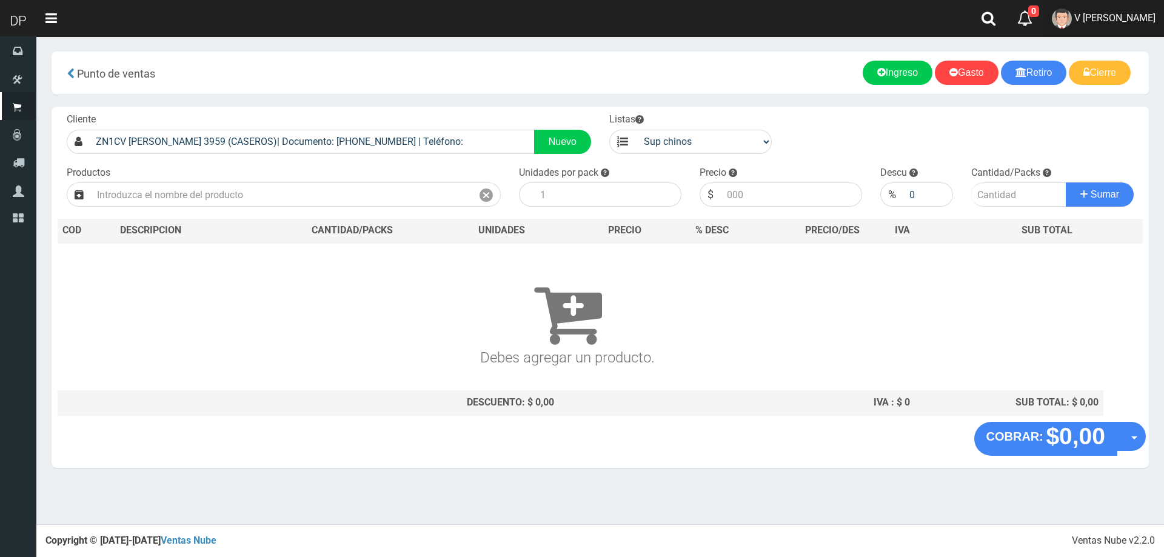
click at [1108, 21] on span "V Maria Graciela vargas" at bounding box center [1114, 18] width 81 height 12
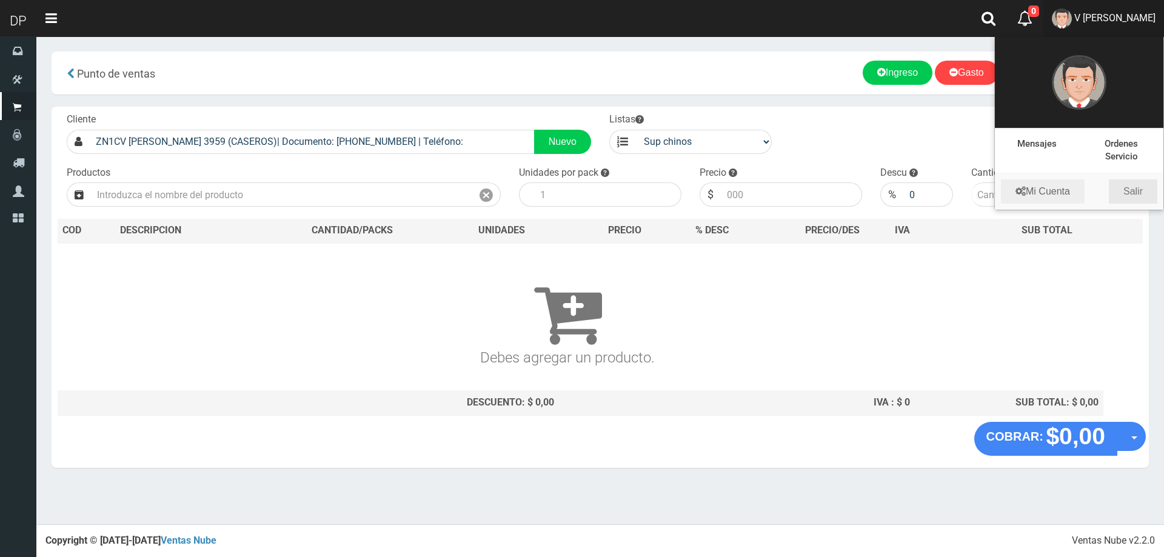
click at [1142, 192] on link "Salir" at bounding box center [1132, 191] width 48 height 24
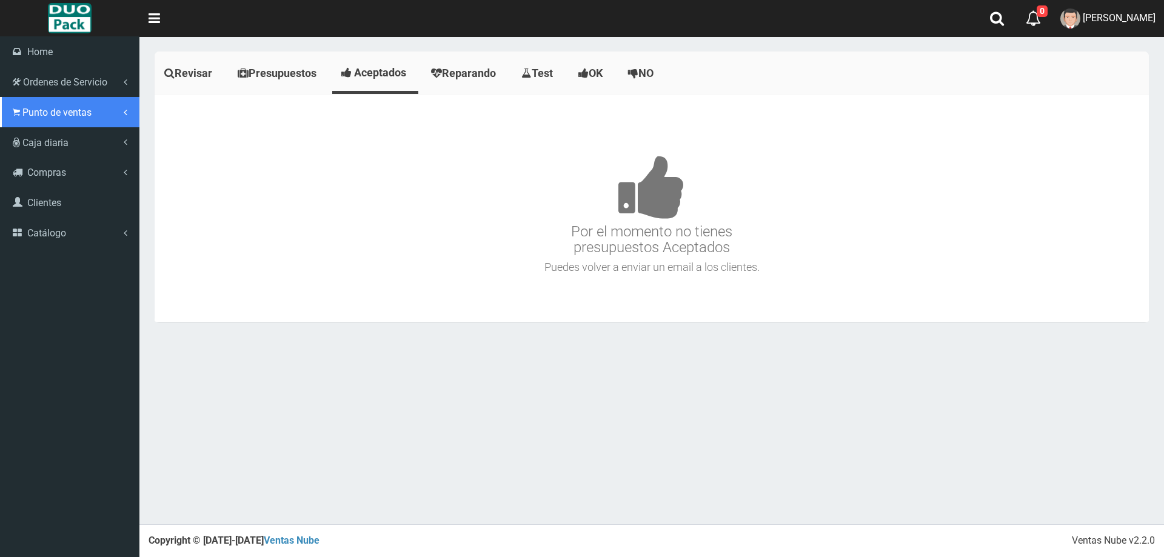
click at [50, 115] on span "Punto de ventas" at bounding box center [56, 113] width 69 height 12
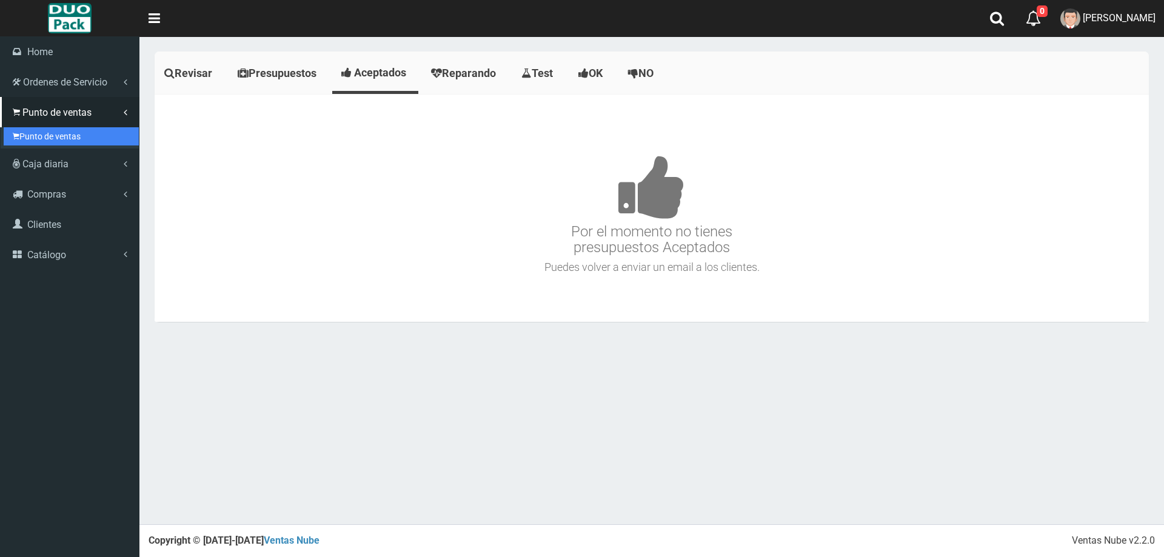
click at [53, 141] on link "Punto de ventas" at bounding box center [71, 136] width 135 height 18
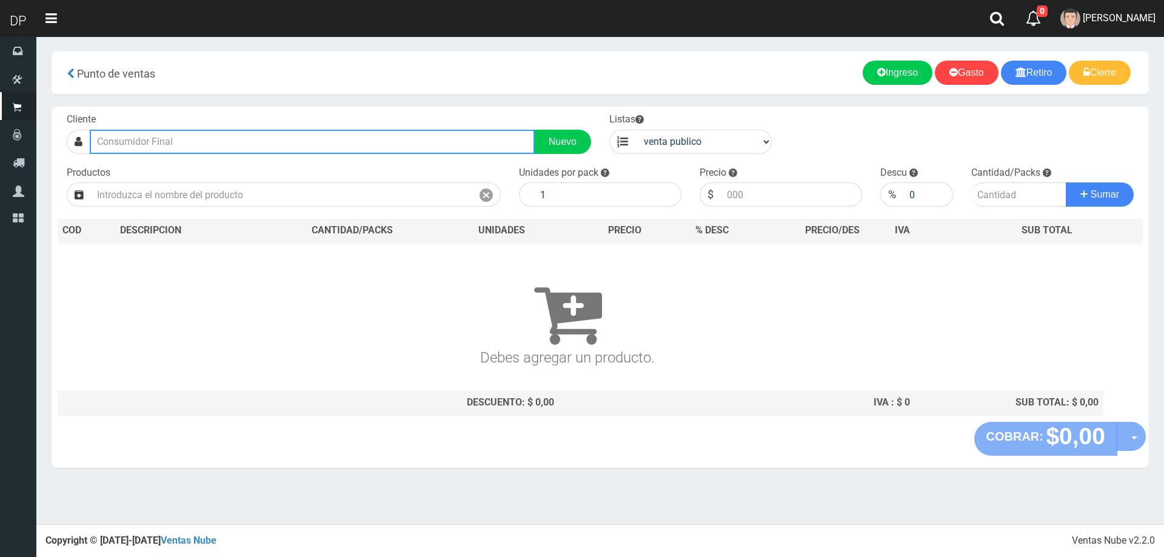
click at [159, 145] on input "text" at bounding box center [312, 142] width 445 height 24
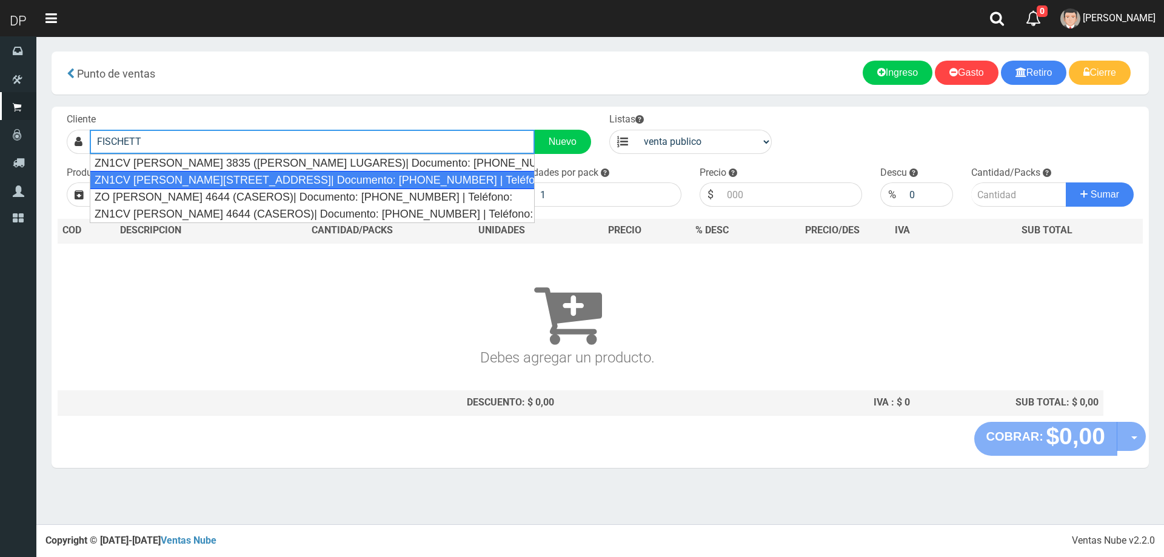
click at [188, 184] on div "ZN1CV [PERSON_NAME][STREET_ADDRESS]| Documento: [PHONE_NUMBER] | Teléfono:" at bounding box center [312, 180] width 445 height 18
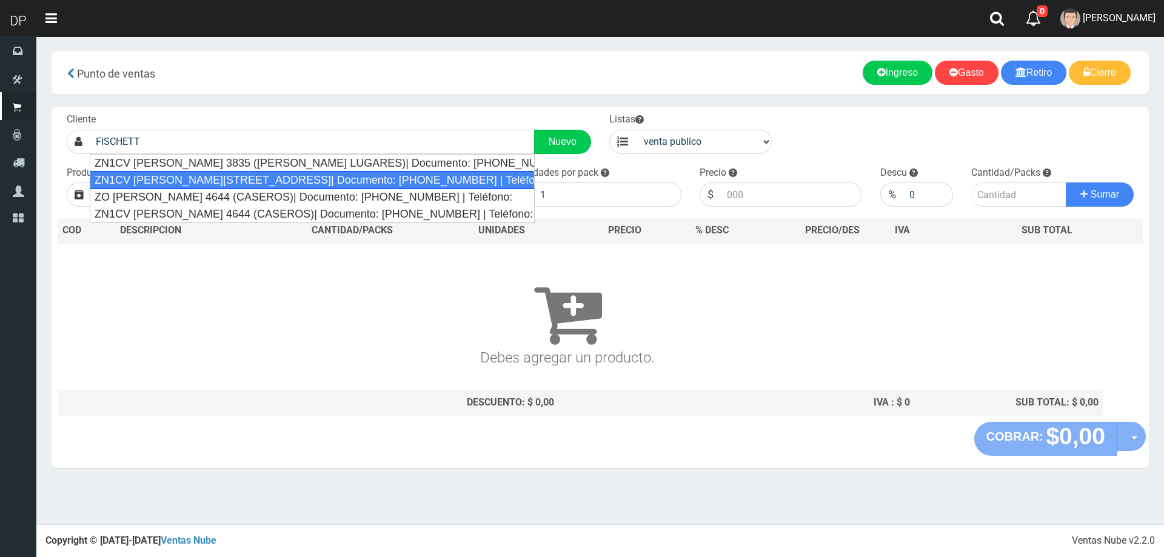
type input "ZN1CV [PERSON_NAME][STREET_ADDRESS]| Documento: [PHONE_NUMBER] | Teléfono:"
select select "2"
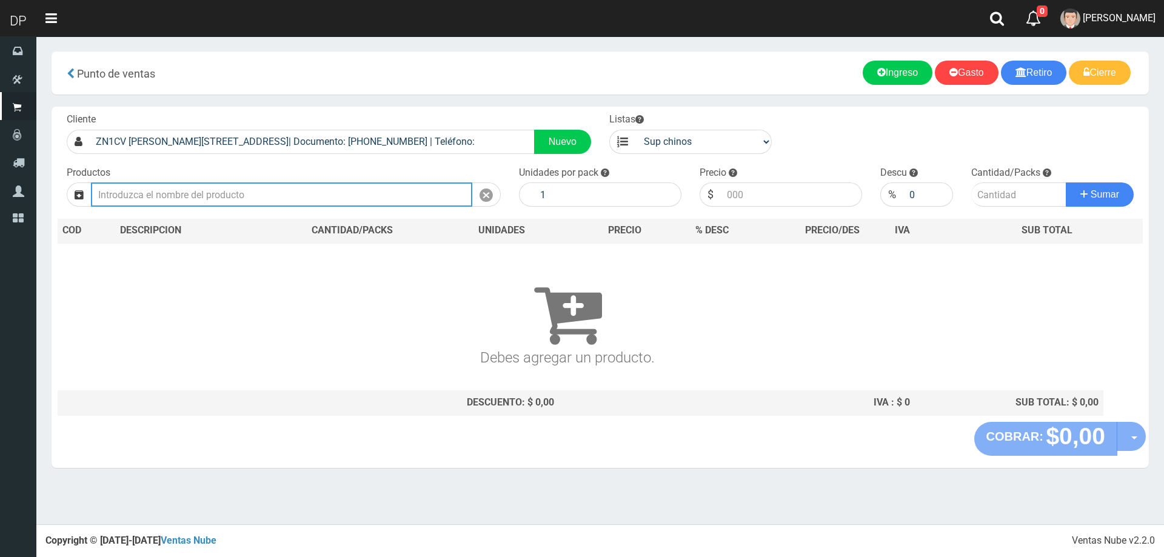
click at [207, 198] on input "text" at bounding box center [281, 194] width 381 height 24
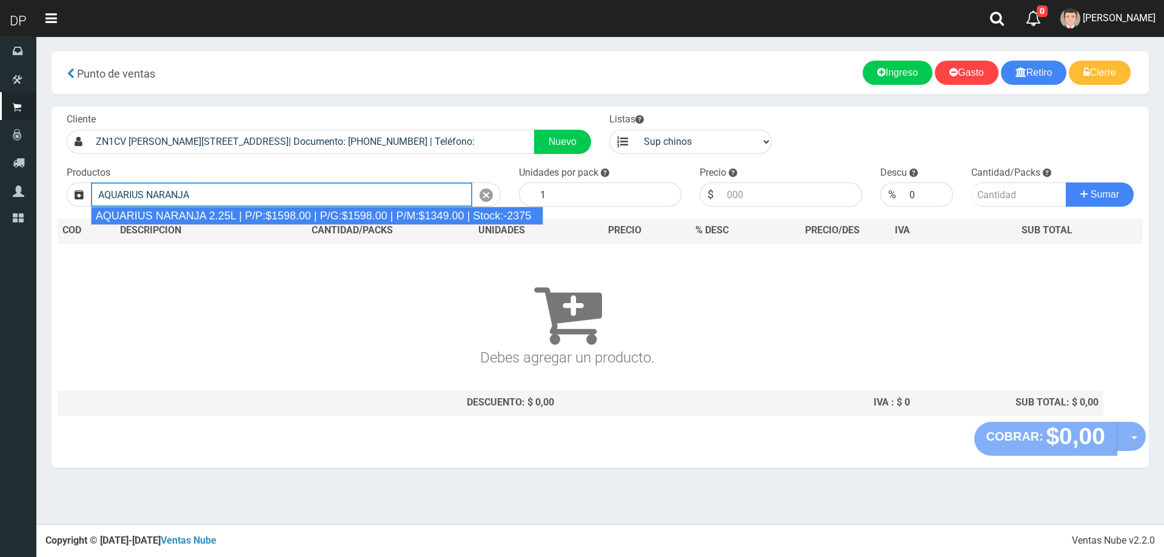
click at [215, 218] on div "AQUARIUS NARANJA 2.25L | P/P:$1598.00 | P/G:$1598.00 | P/M:$1349.00 | Stock:-23…" at bounding box center [317, 216] width 453 height 18
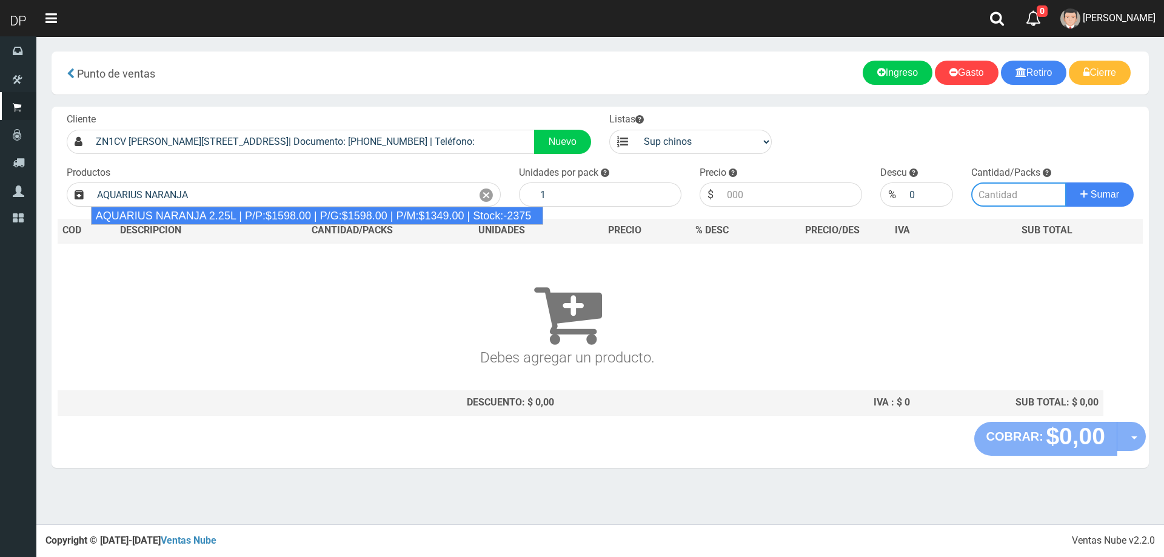
type input "AQUARIUS NARANJA 2.25L | P/P:$1598.00 | P/G:$1598.00 | P/M:$1349.00 | Stock:-23…"
type input "6"
type input "1598.00"
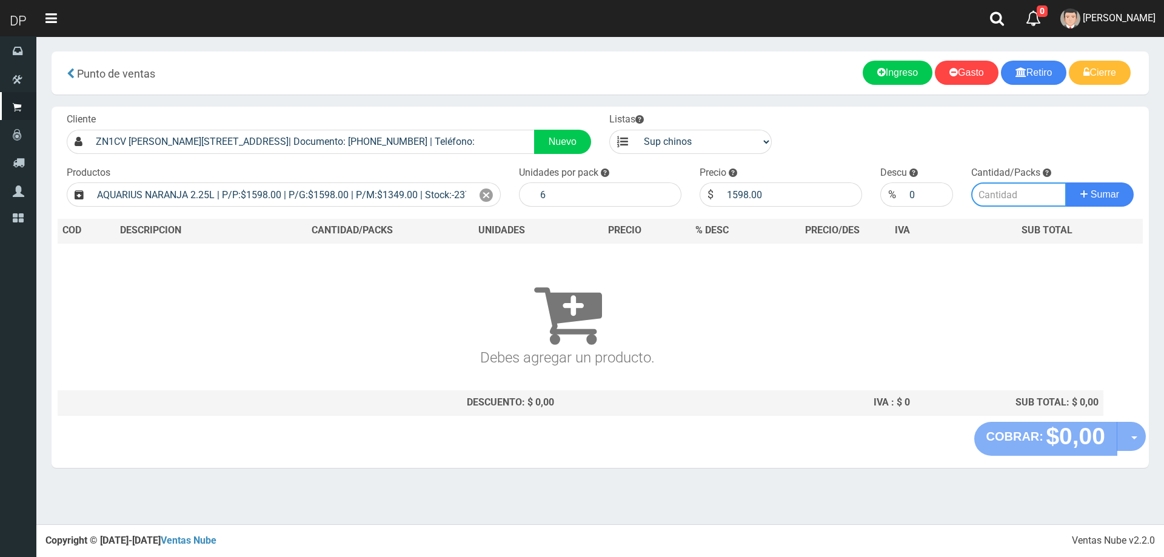
click at [1005, 196] on input "number" at bounding box center [1019, 194] width 96 height 24
type input "1"
click at [1065, 182] on button "Sumar" at bounding box center [1099, 194] width 68 height 24
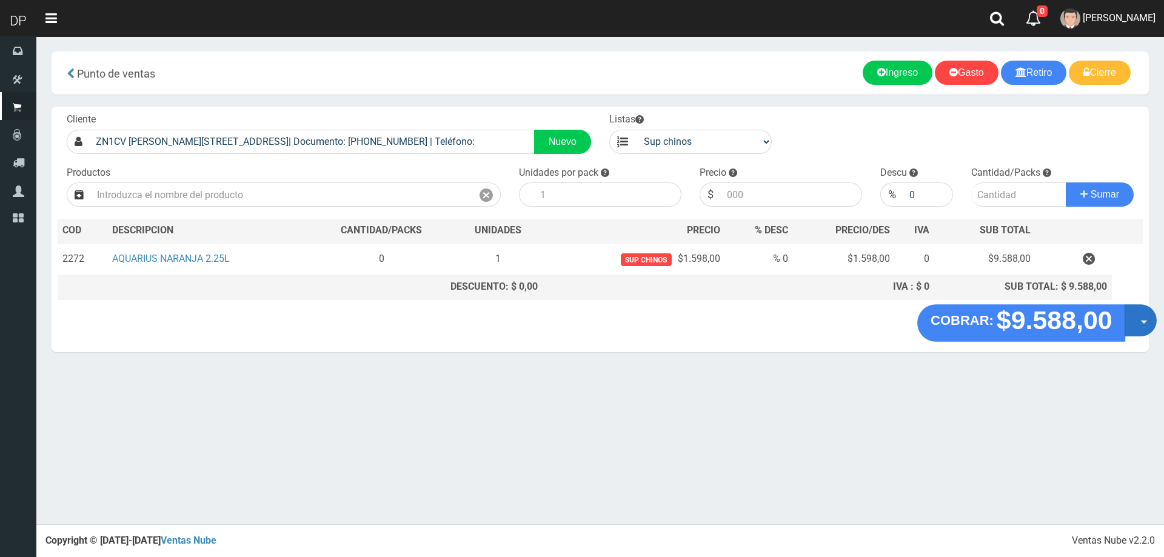
click at [1136, 322] on button "Opciones" at bounding box center [1140, 320] width 32 height 32
click at [1134, 325] on link "Hacer Devolucion" at bounding box center [1101, 324] width 108 height 28
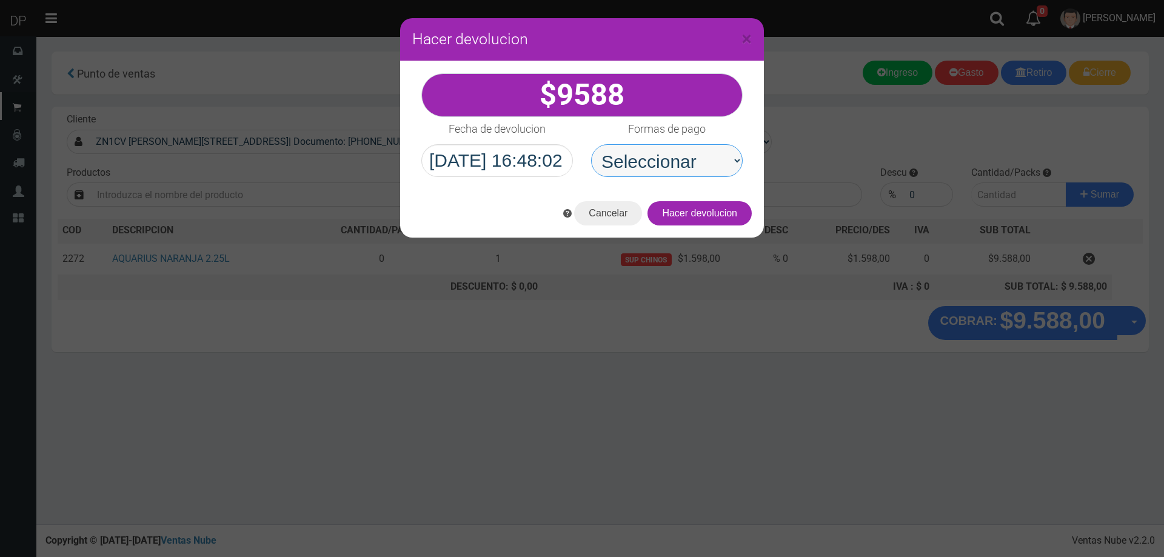
click at [670, 165] on select "Seleccionar Efectivo Tarjeta de Crédito Depósito Débito" at bounding box center [666, 160] width 151 height 33
click at [591, 144] on select "Seleccionar Efectivo Tarjeta de Crédito Depósito Débito" at bounding box center [666, 160] width 151 height 33
drag, startPoint x: 684, startPoint y: 160, endPoint x: 687, endPoint y: 176, distance: 16.5
click at [684, 160] on select "Seleccionar Efectivo Tarjeta de Crédito Depósito Débito" at bounding box center [666, 160] width 151 height 33
select select "Efectivo"
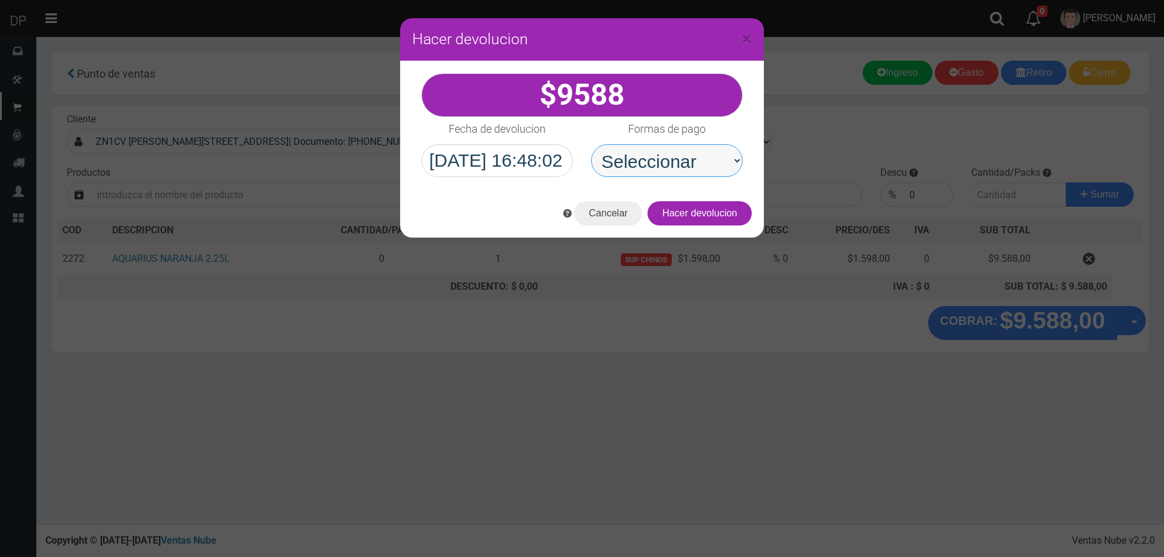
click at [591, 144] on select "Seleccionar Efectivo Tarjeta de Crédito Depósito Débito" at bounding box center [666, 160] width 151 height 33
click at [716, 224] on button "Hacer devolucion" at bounding box center [699, 213] width 104 height 24
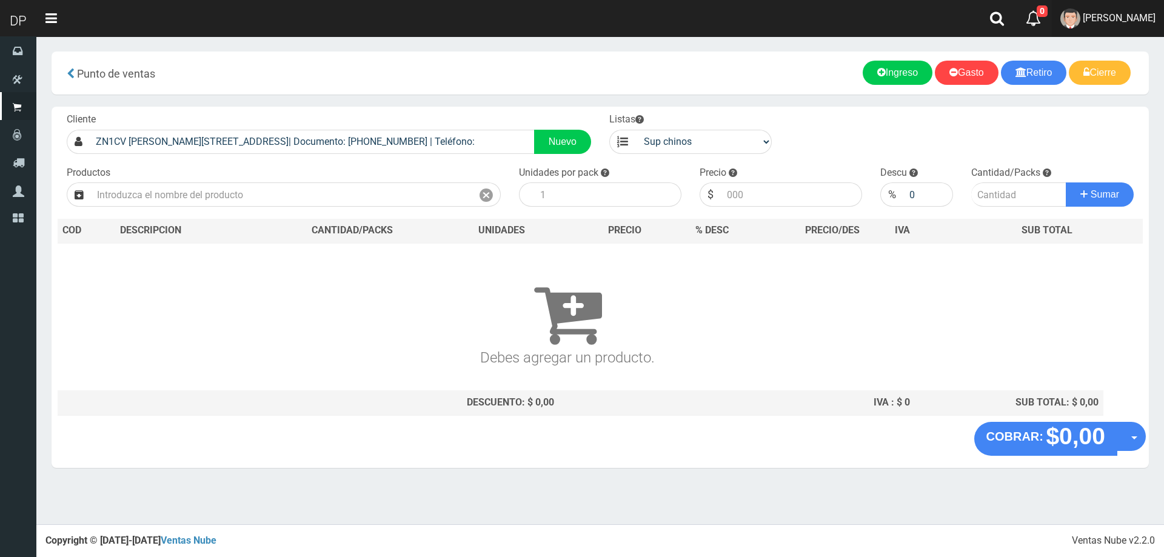
click at [1136, 29] on link "FABRIZIO DURE" at bounding box center [1107, 18] width 112 height 37
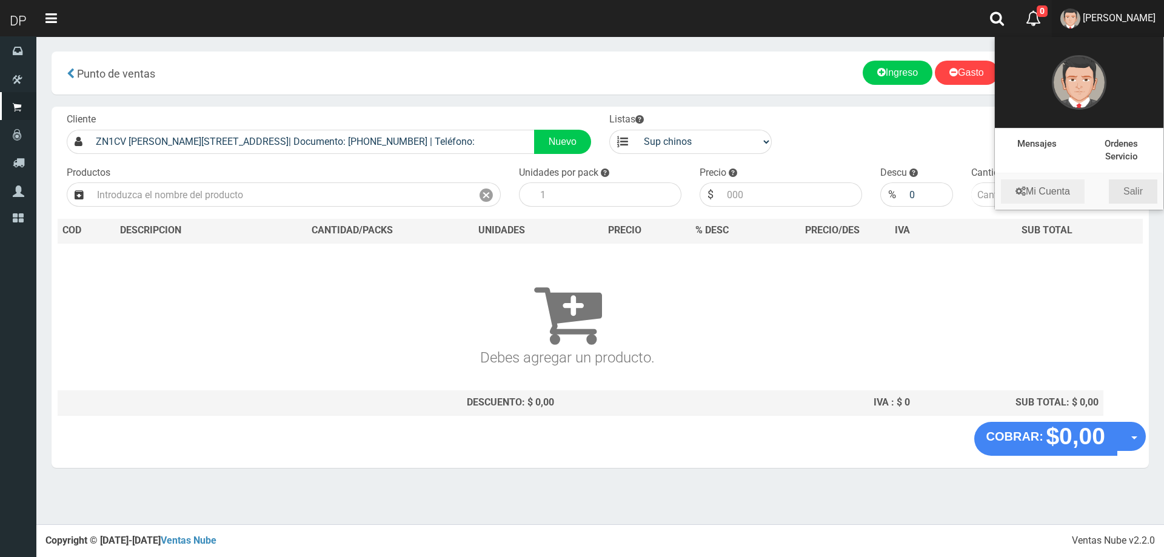
click at [1131, 189] on link "Salir" at bounding box center [1132, 191] width 48 height 24
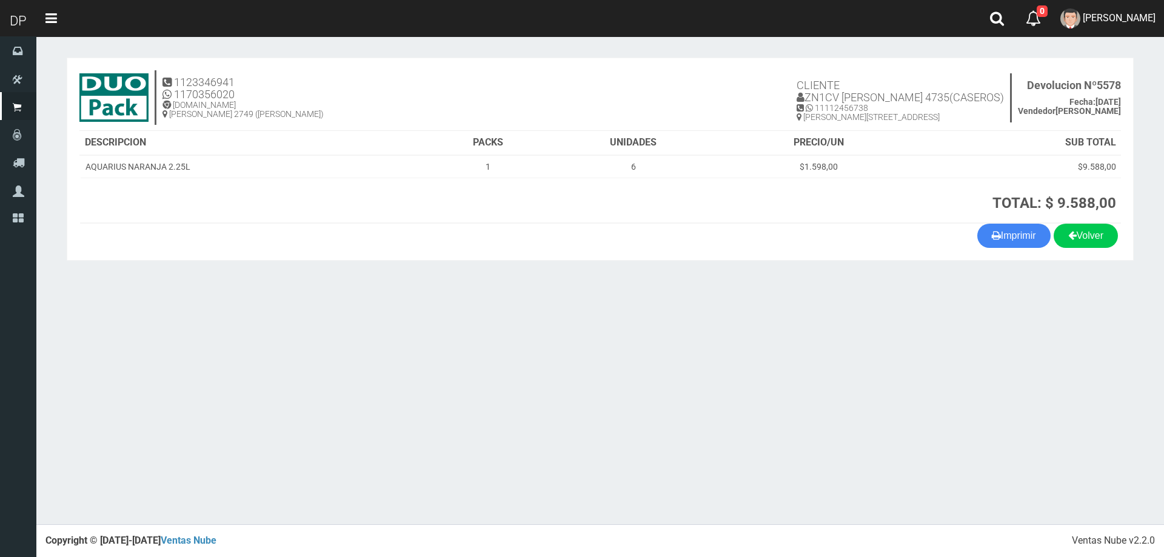
click at [684, 227] on div "Volver Imprimir" at bounding box center [599, 236] width 1059 height 24
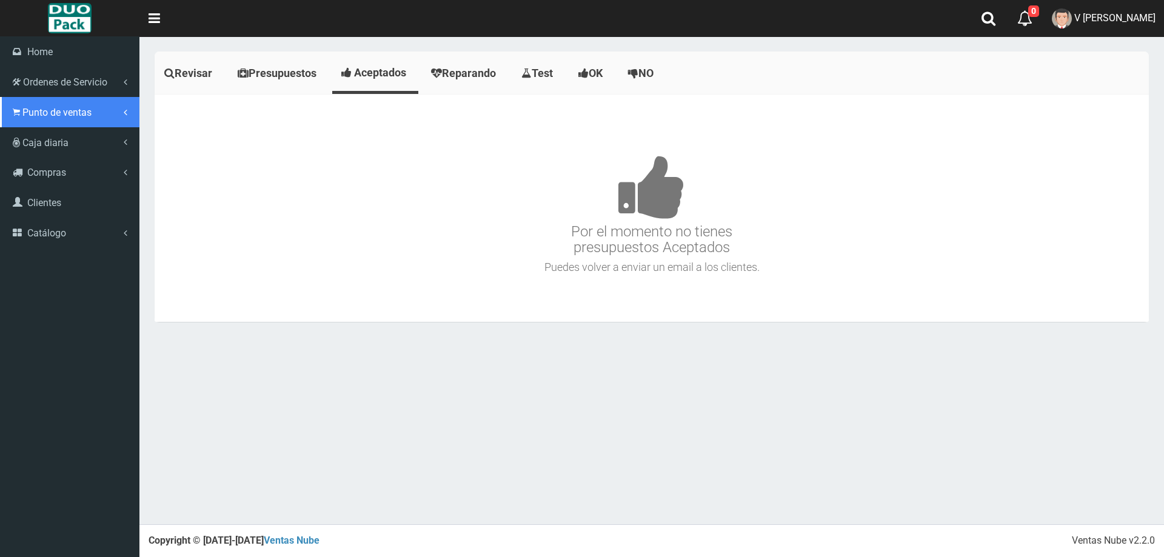
click at [30, 102] on link "Punto de ventas" at bounding box center [69, 112] width 139 height 30
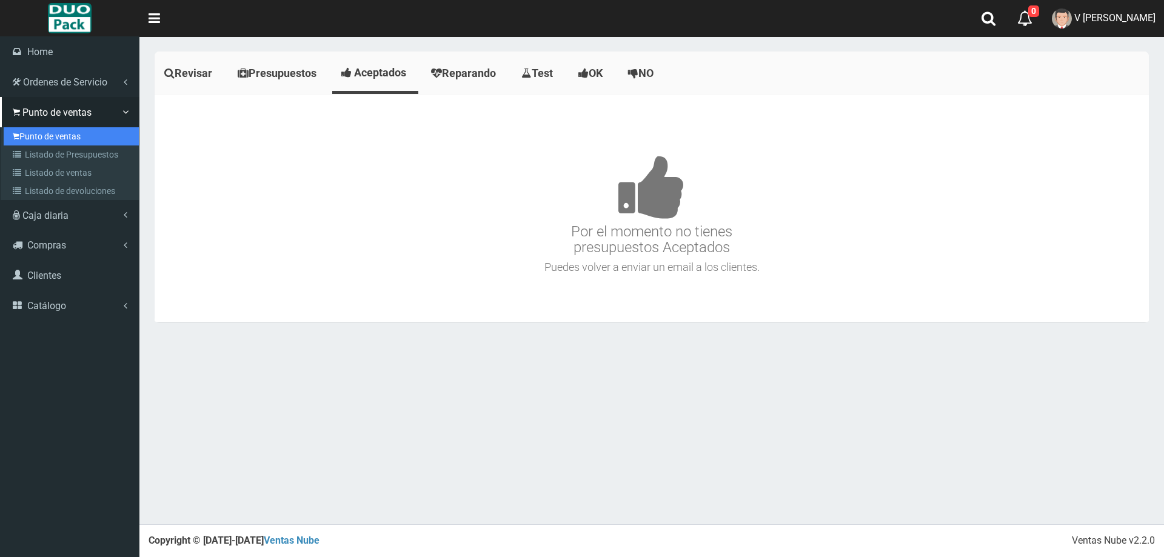
click at [57, 131] on link "Punto de ventas" at bounding box center [71, 136] width 135 height 18
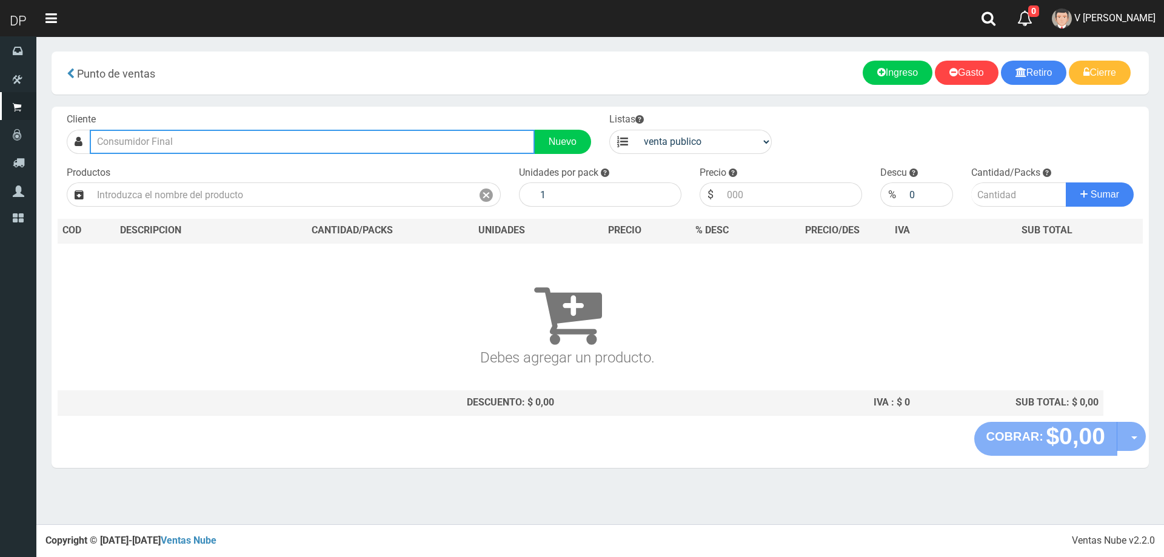
click at [227, 147] on input "text" at bounding box center [312, 142] width 445 height 24
type input "M"
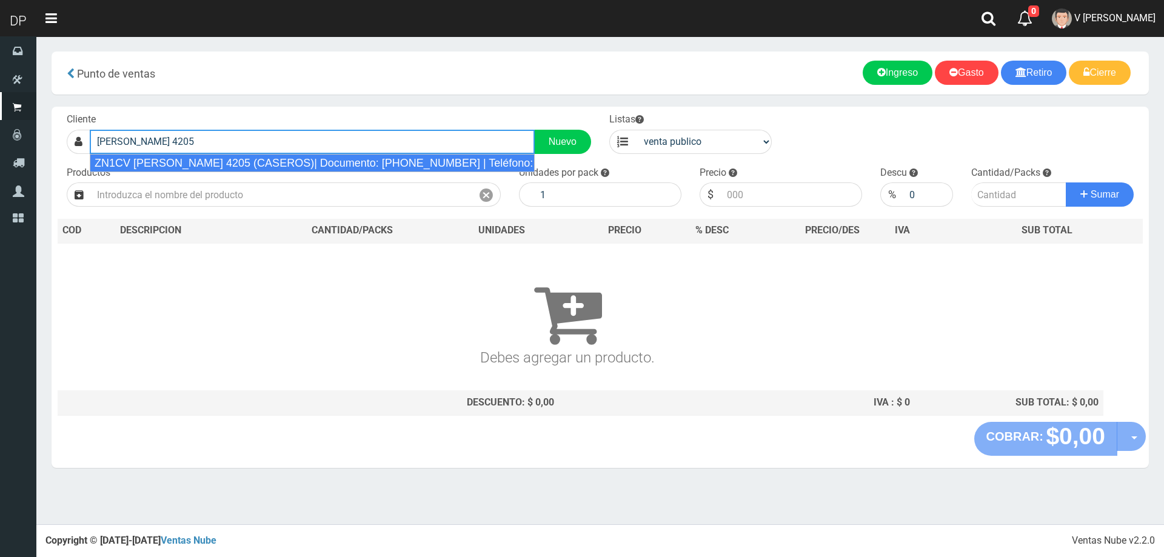
click at [262, 156] on div "ZN1CV [PERSON_NAME] 4205 (CASEROS)| Documento: [PHONE_NUMBER] | Teléfono:" at bounding box center [312, 163] width 445 height 18
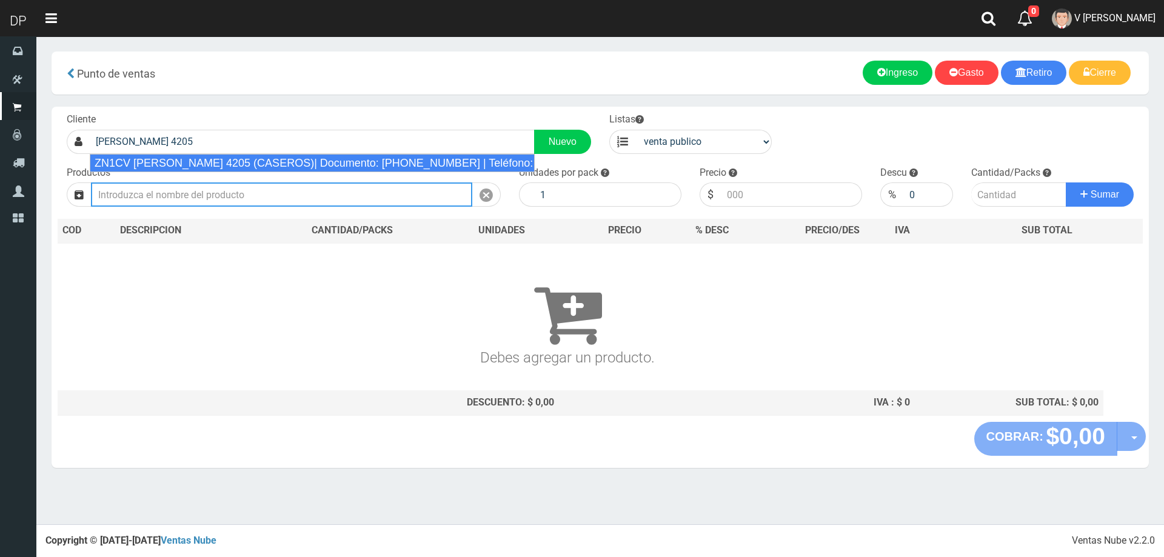
type input "ZN1CV [PERSON_NAME] 4205 (CASEROS)| Documento: [PHONE_NUMBER] | Teléfono:"
select select "2"
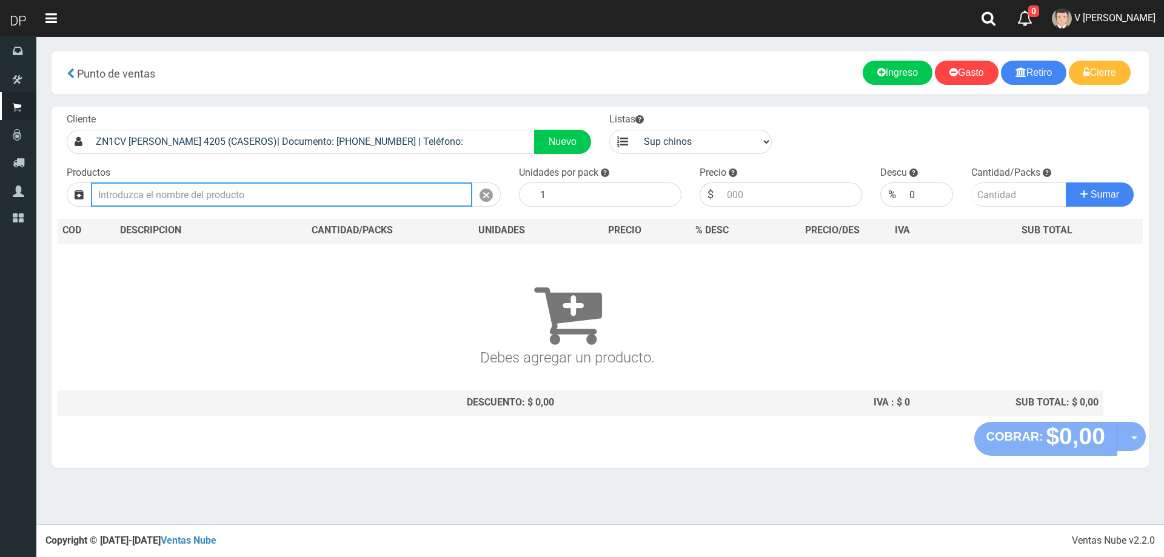
click at [262, 192] on input "text" at bounding box center [281, 194] width 381 height 24
click at [261, 193] on input "BRAHMA 473" at bounding box center [281, 194] width 381 height 24
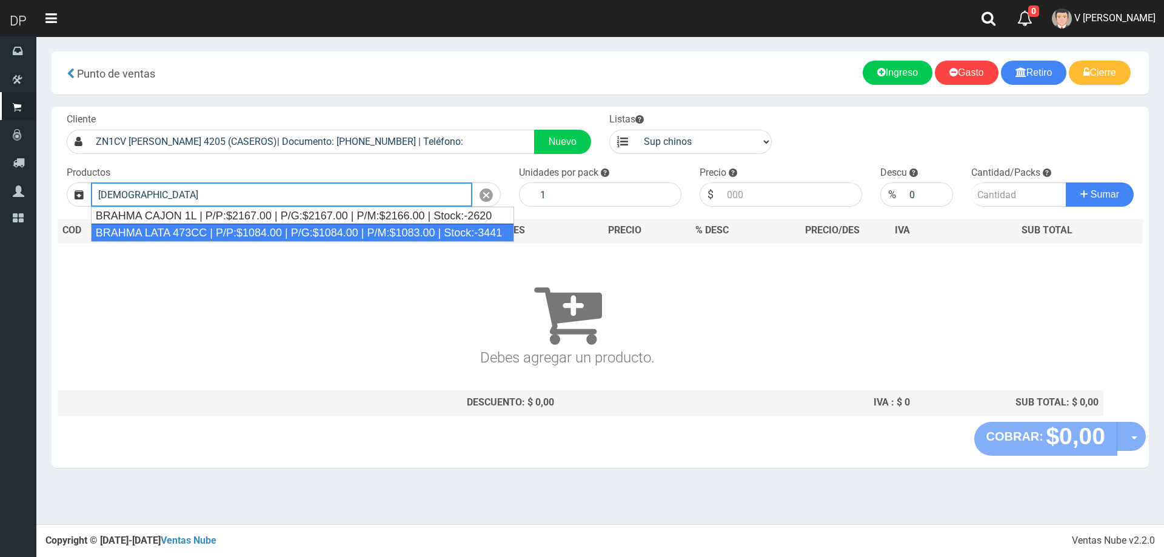
click at [193, 225] on div "BRAHMA LATA 473CC | P/P:$1084.00 | P/G:$1084.00 | P/M:$1083.00 | Stock:-3441" at bounding box center [303, 233] width 424 height 18
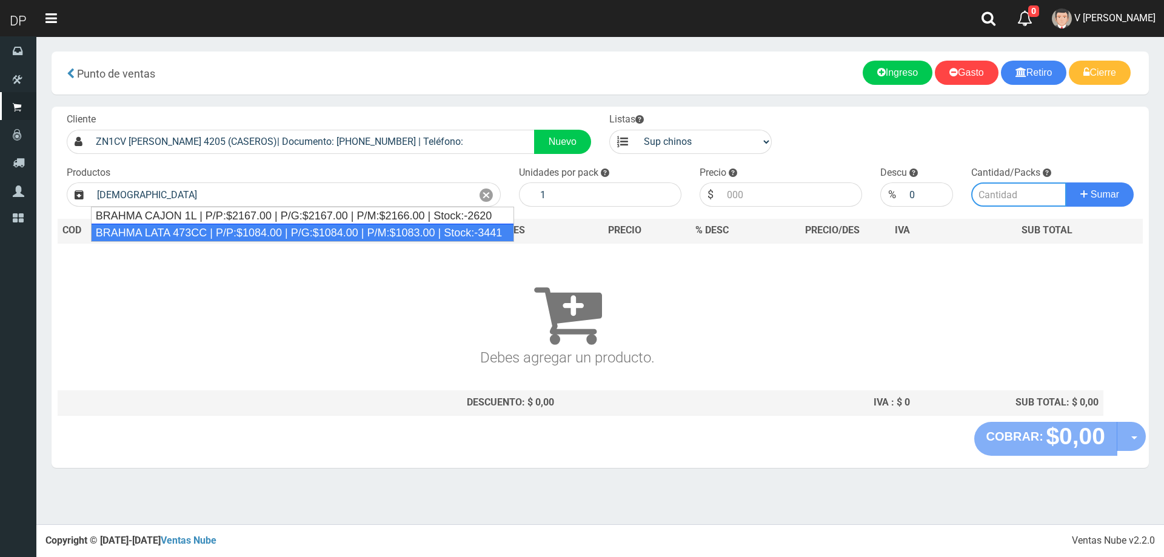
type input "BRAHMA LATA 473CC | P/P:$1084.00 | P/G:$1084.00 | P/M:$1083.00 | Stock:-3441"
type input "24"
type input "1084.00"
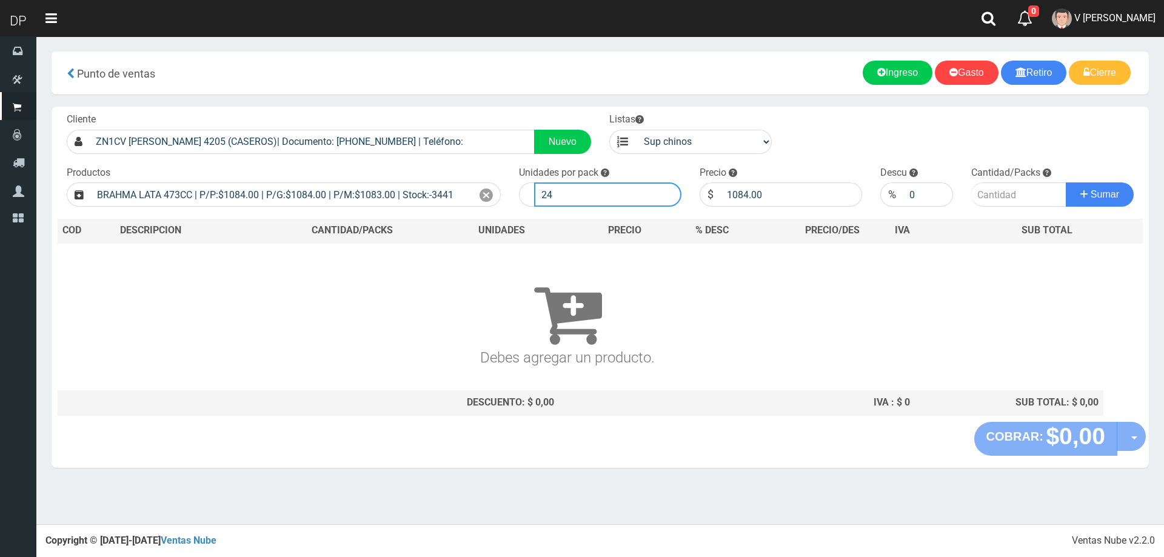
click at [579, 201] on input "24" at bounding box center [607, 194] width 147 height 24
type input "2"
type input "144"
type input "6"
click at [579, 201] on input "144" at bounding box center [607, 194] width 147 height 24
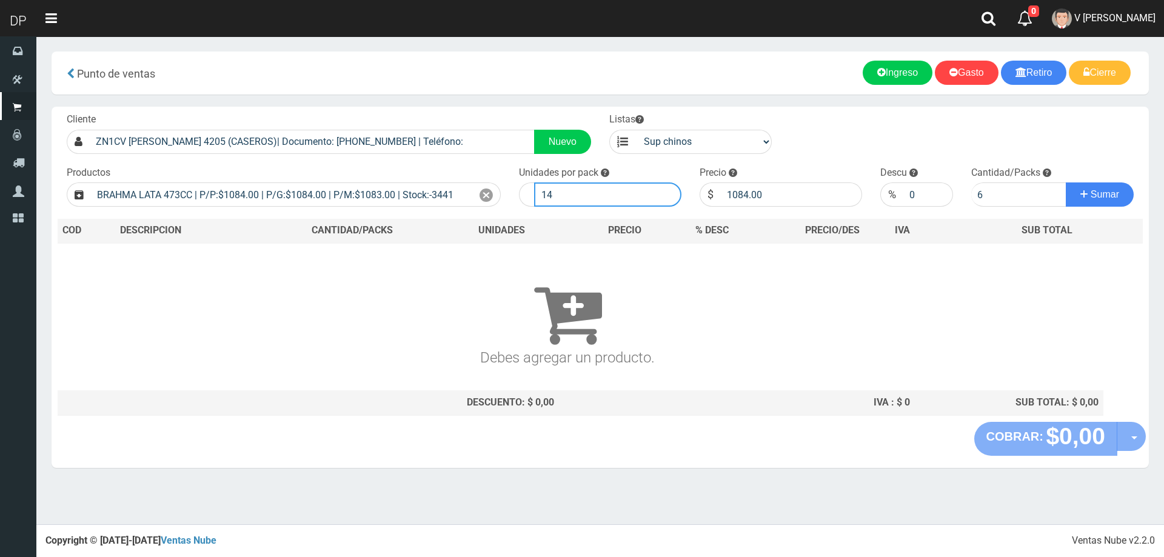
type input "1"
type input "6"
click at [1065, 182] on button "Sumar" at bounding box center [1099, 194] width 68 height 24
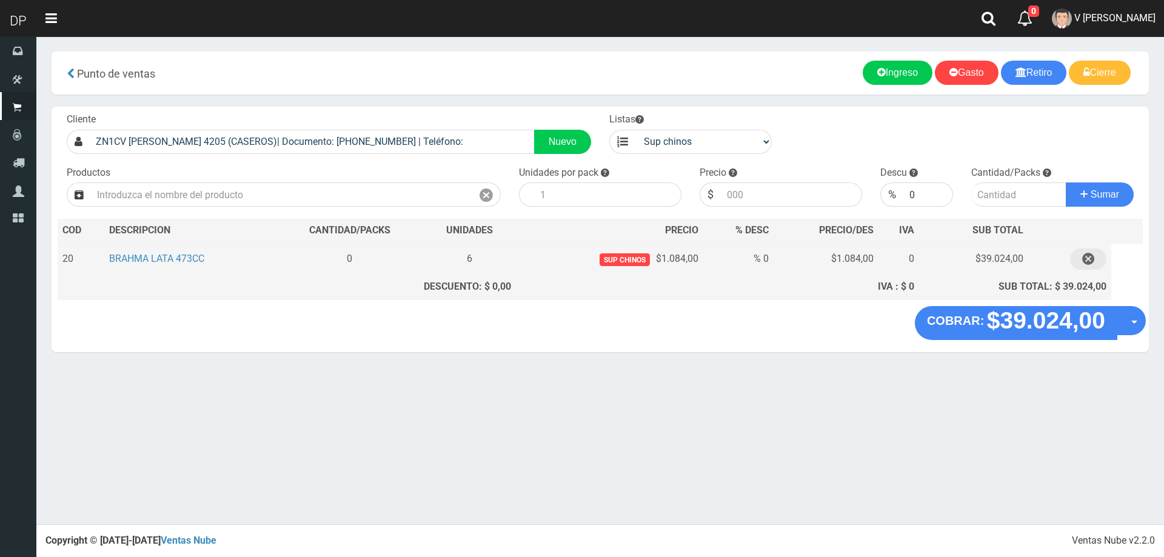
click at [1092, 259] on icon "button" at bounding box center [1088, 258] width 12 height 21
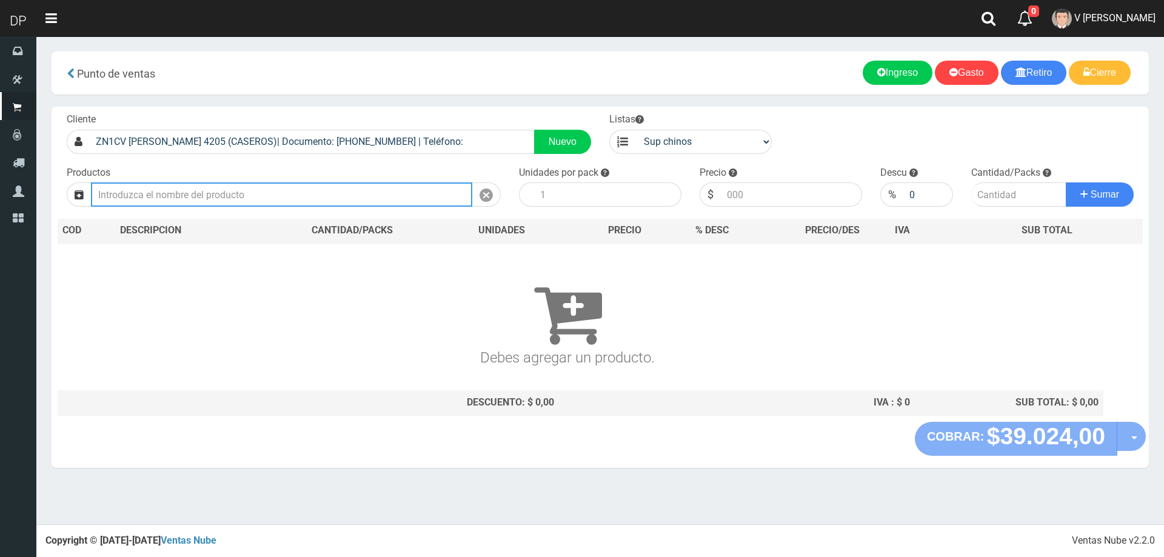
click at [335, 192] on input "text" at bounding box center [281, 194] width 381 height 24
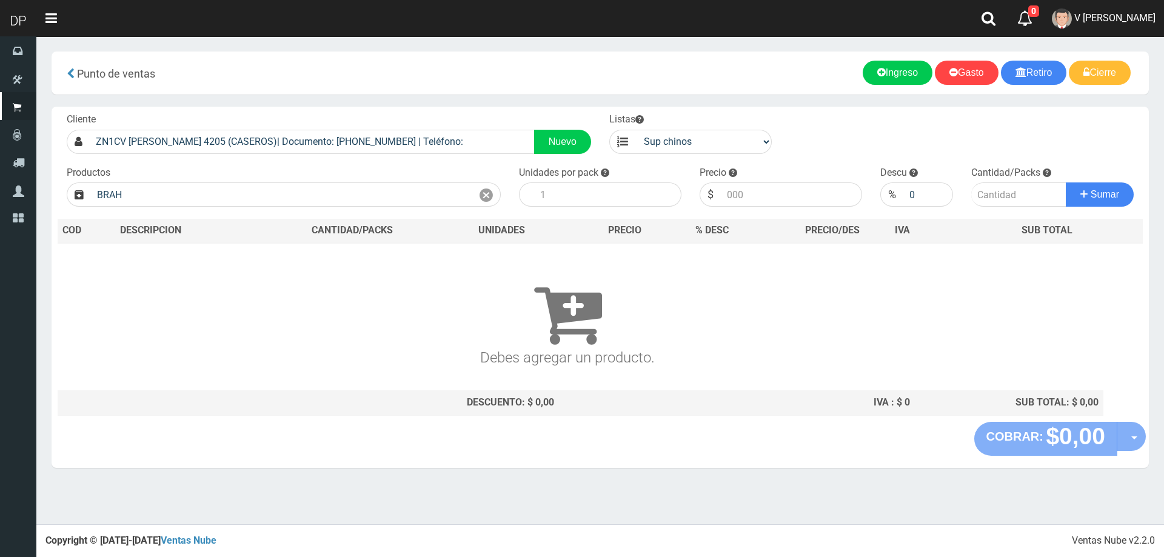
click at [282, 244] on td "Debes agregar un producto." at bounding box center [567, 316] width 1019 height 147
click at [321, 203] on input "BRAH" at bounding box center [281, 194] width 381 height 24
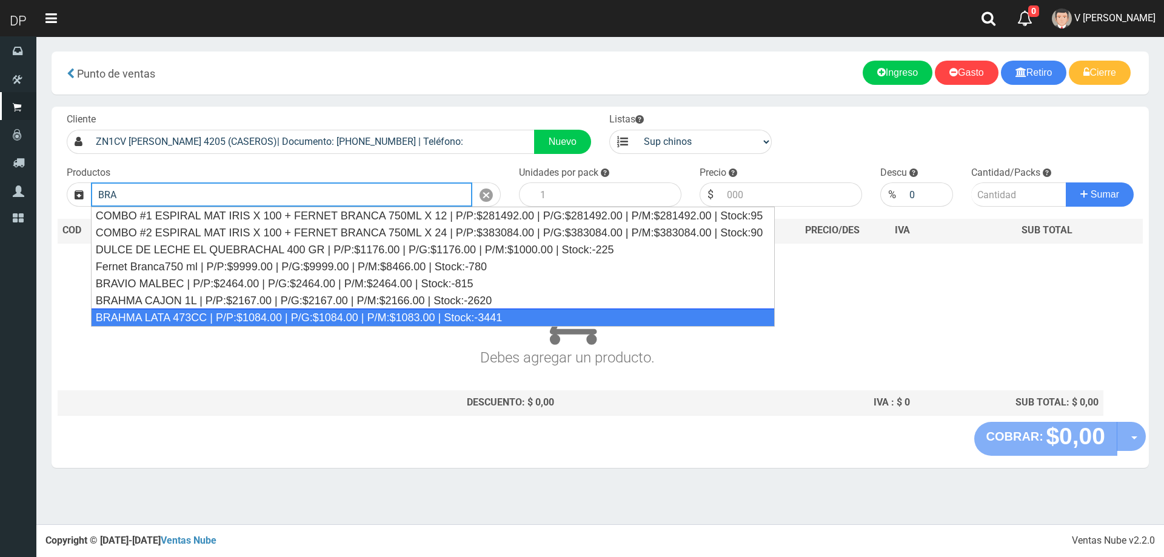
click at [156, 315] on div "BRAHMA LATA 473CC | P/P:$1084.00 | P/G:$1084.00 | P/M:$1083.00 | Stock:-3441" at bounding box center [433, 317] width 684 height 18
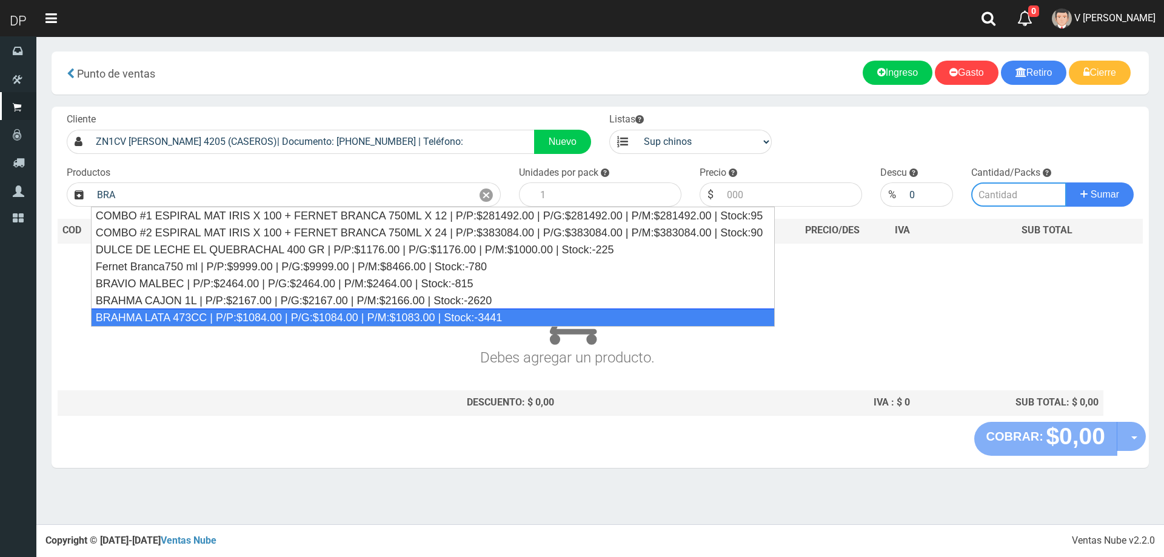
type input "BRAHMA LATA 473CC | P/P:$1084.00 | P/G:$1084.00 | P/M:$1083.00 | Stock:-3441"
type input "24"
type input "1084.00"
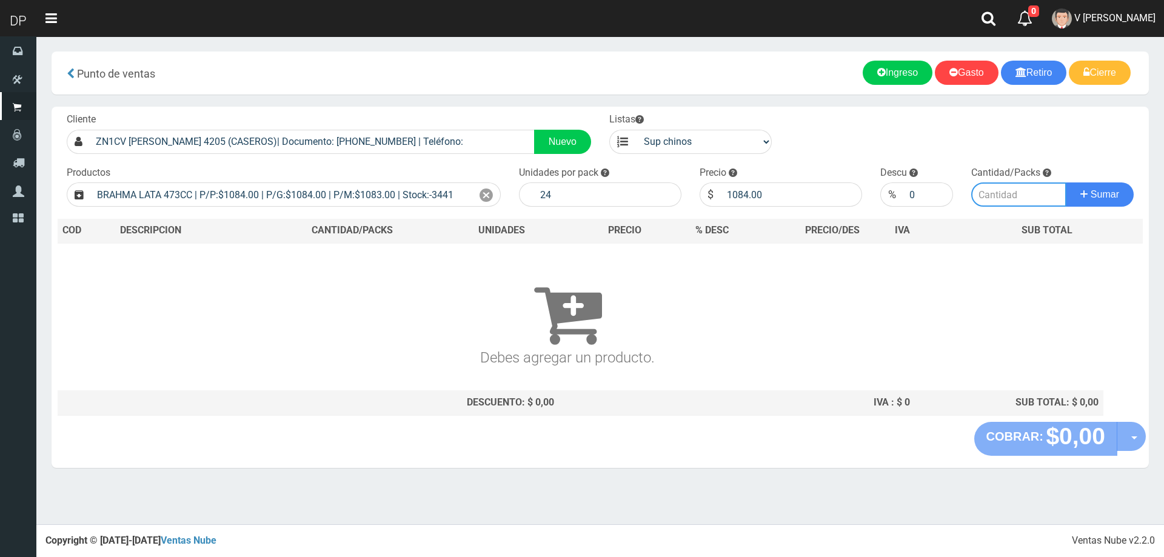
click at [1017, 204] on input "number" at bounding box center [1019, 194] width 96 height 24
type input "6"
click at [1065, 182] on button "Sumar" at bounding box center [1099, 194] width 68 height 24
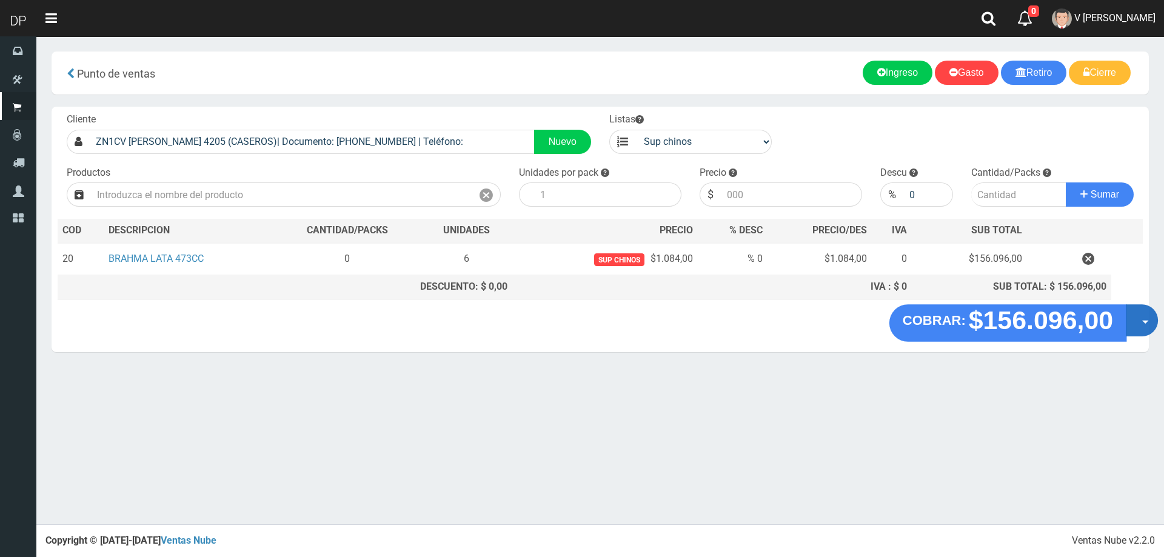
click at [1137, 316] on button "Opciones" at bounding box center [1141, 320] width 32 height 32
click at [1109, 328] on link "Hacer Devolucion" at bounding box center [1102, 324] width 108 height 28
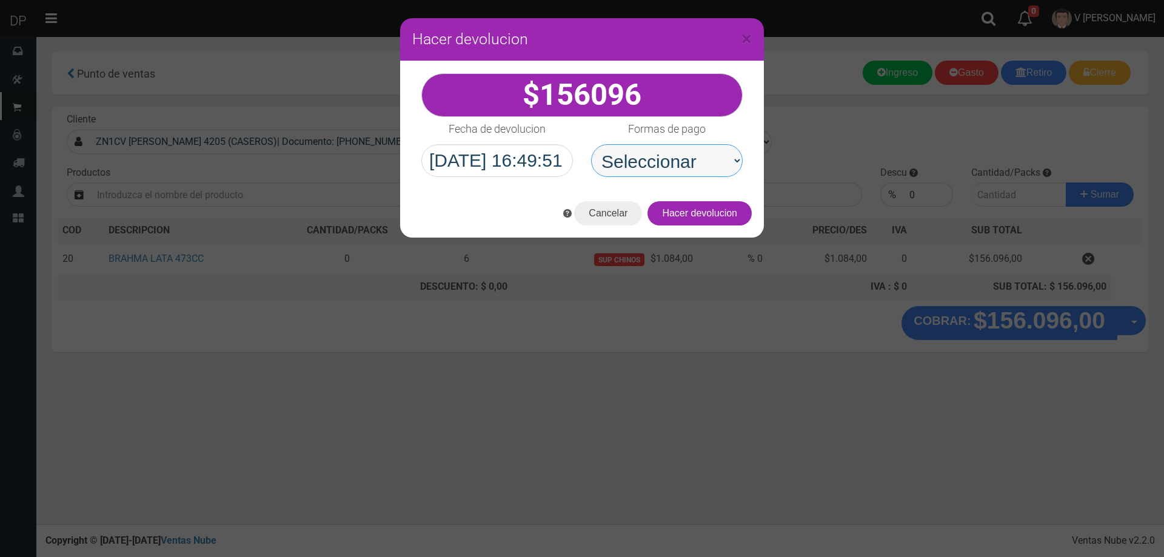
drag, startPoint x: 687, startPoint y: 161, endPoint x: 688, endPoint y: 173, distance: 12.8
click at [687, 161] on select "Seleccionar Efectivo Tarjeta de Crédito Depósito Débito" at bounding box center [666, 160] width 151 height 33
select select "Efectivo"
click at [591, 144] on select "Seleccionar Efectivo Tarjeta de Crédito Depósito Débito" at bounding box center [666, 160] width 151 height 33
click at [721, 215] on button "Hacer devolucion" at bounding box center [699, 213] width 104 height 24
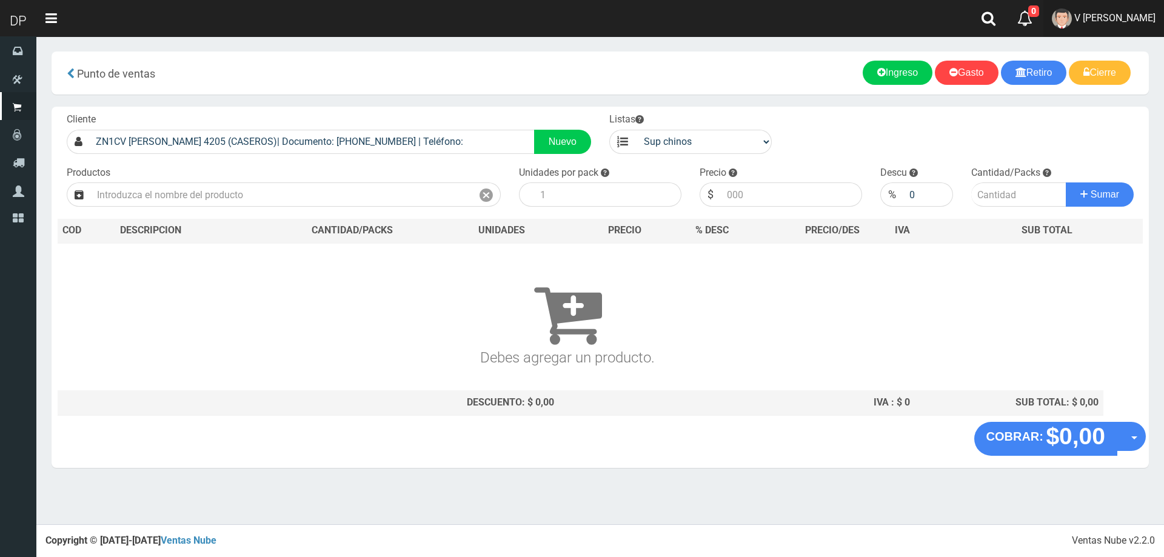
click at [1144, 19] on span "V [PERSON_NAME]" at bounding box center [1114, 18] width 81 height 12
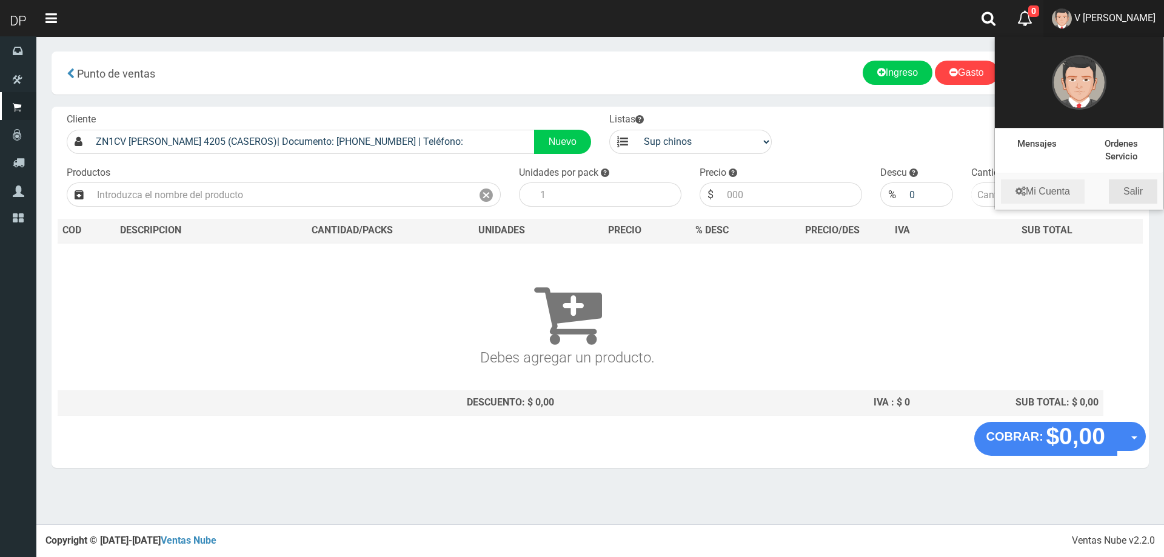
click at [1133, 194] on link "Salir" at bounding box center [1132, 191] width 48 height 24
